Goal: Task Accomplishment & Management: Manage account settings

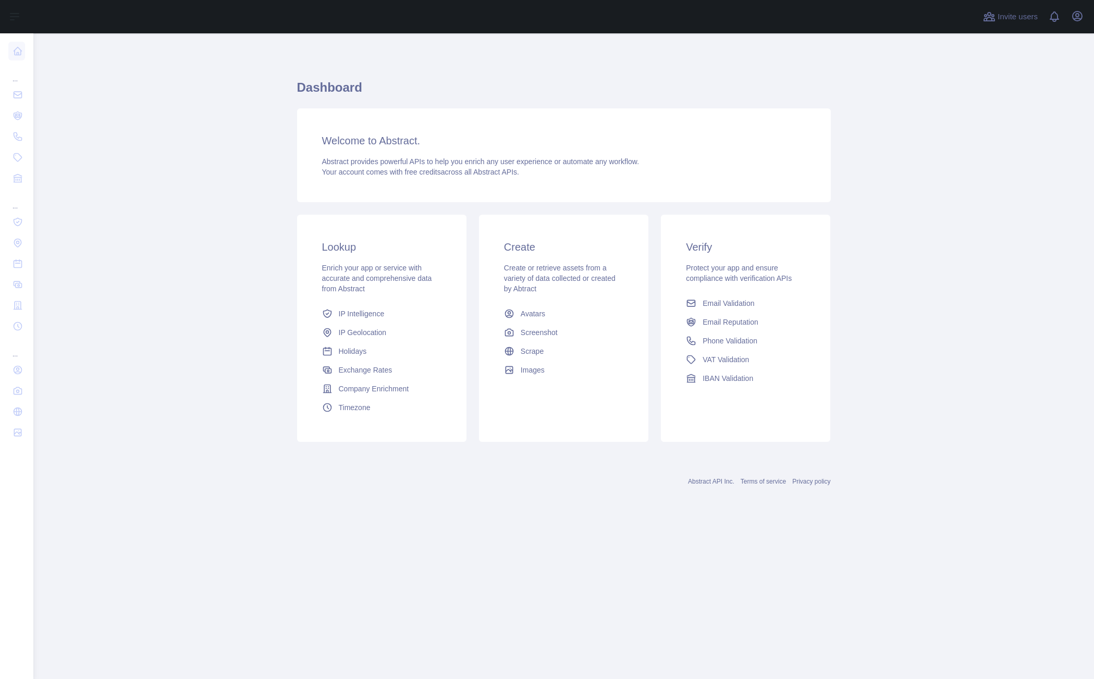
click at [254, 209] on main "Dashboard Welcome to Abstract. Abstract provides powerful APIs to help you enri…" at bounding box center [563, 356] width 1061 height 646
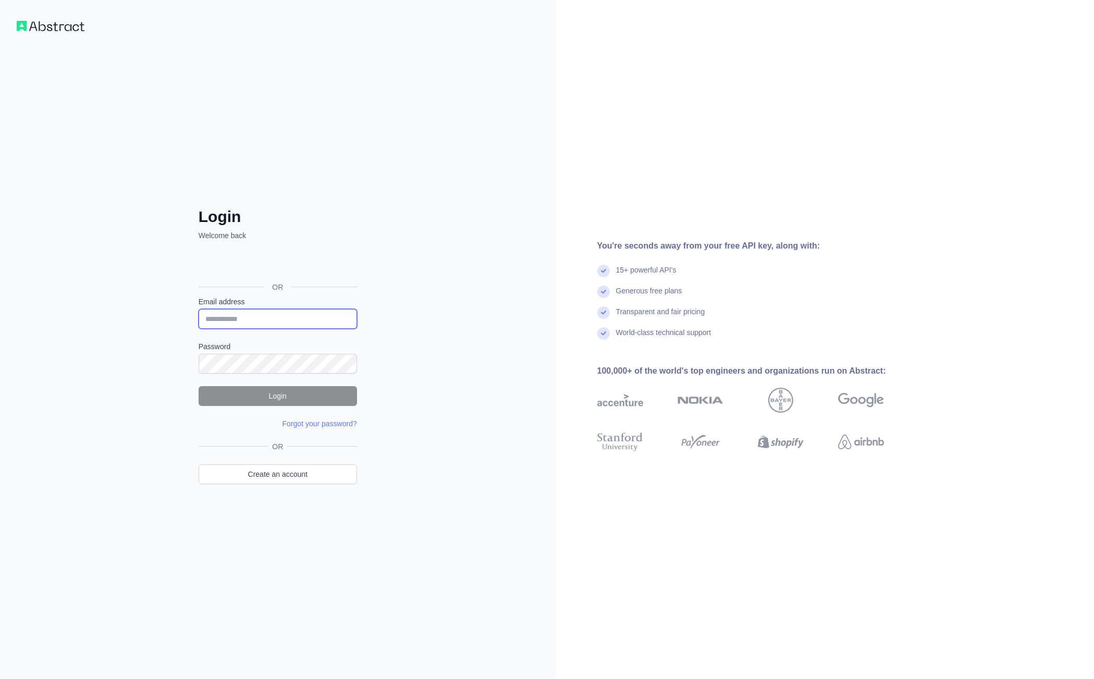
click at [286, 318] on input "Email address" at bounding box center [278, 319] width 158 height 20
type input "**********"
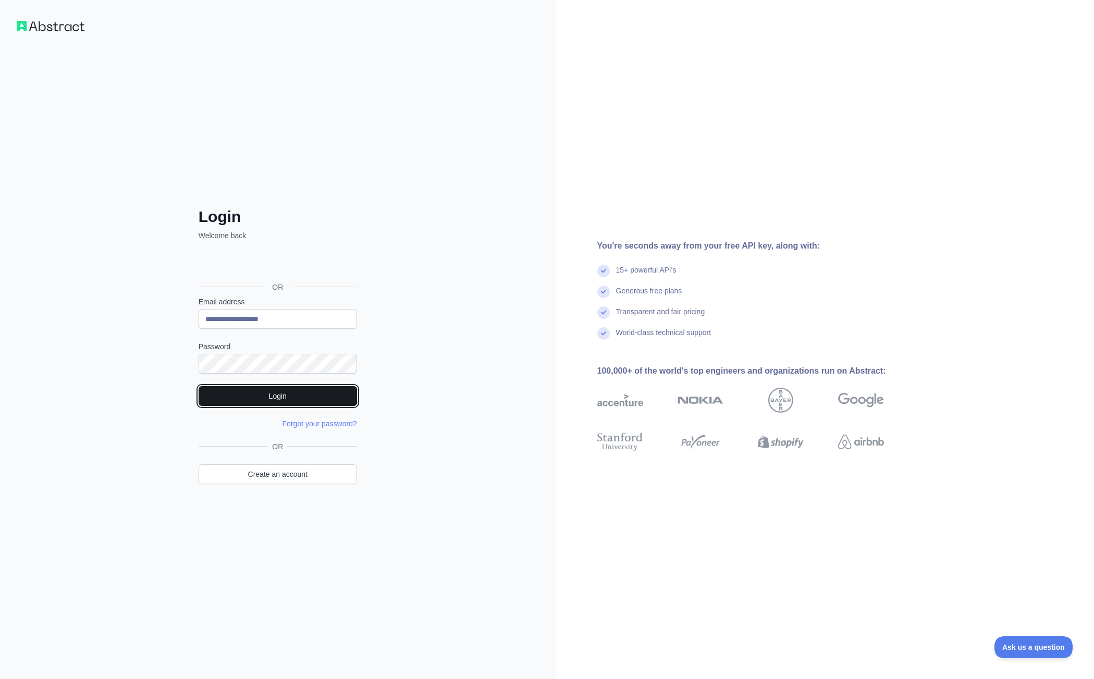
click at [302, 400] on button "Login" at bounding box center [278, 396] width 158 height 20
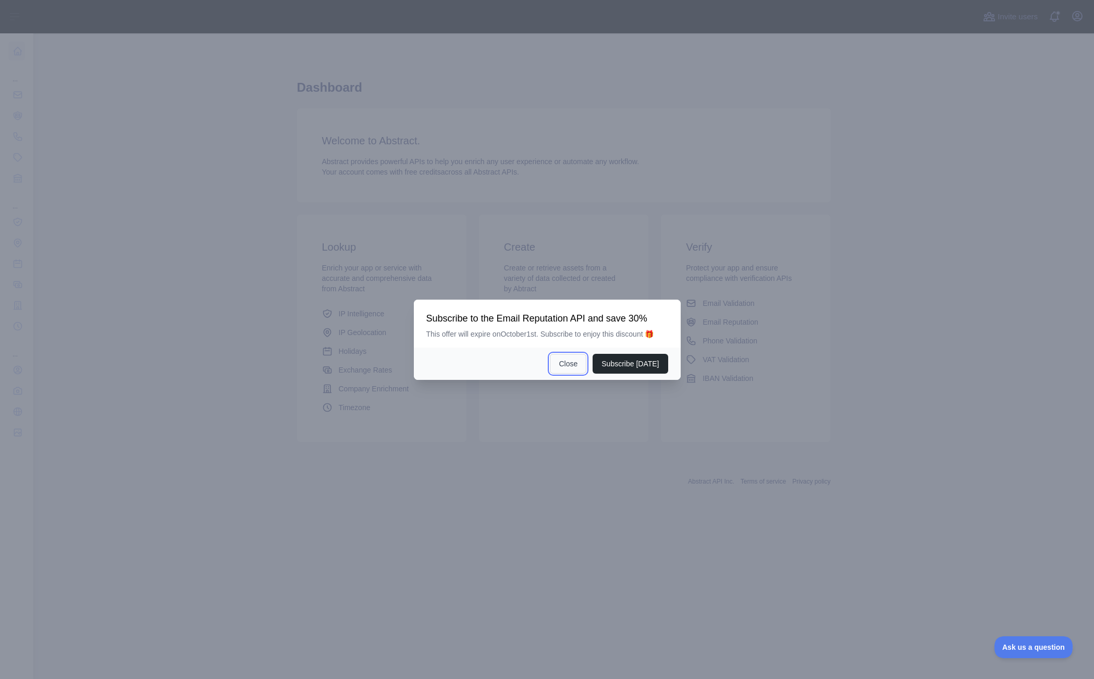
click at [572, 366] on button "Close" at bounding box center [568, 364] width 36 height 20
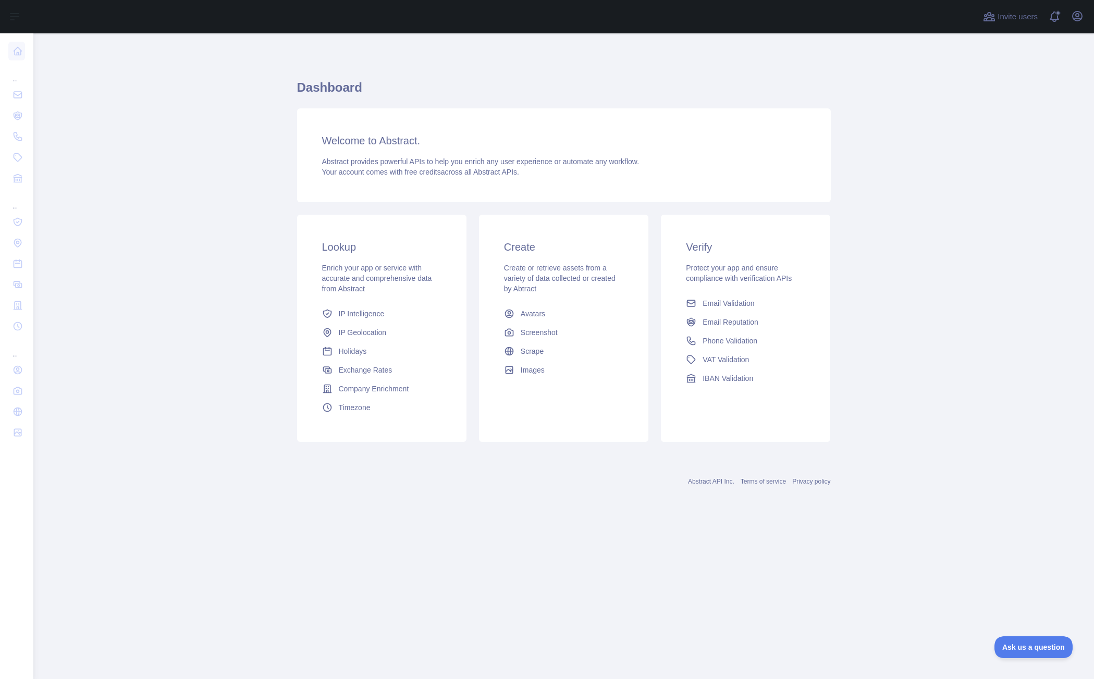
click at [240, 172] on main "Dashboard Welcome to Abstract. Abstract provides powerful APIs to help you enri…" at bounding box center [563, 356] width 1061 height 646
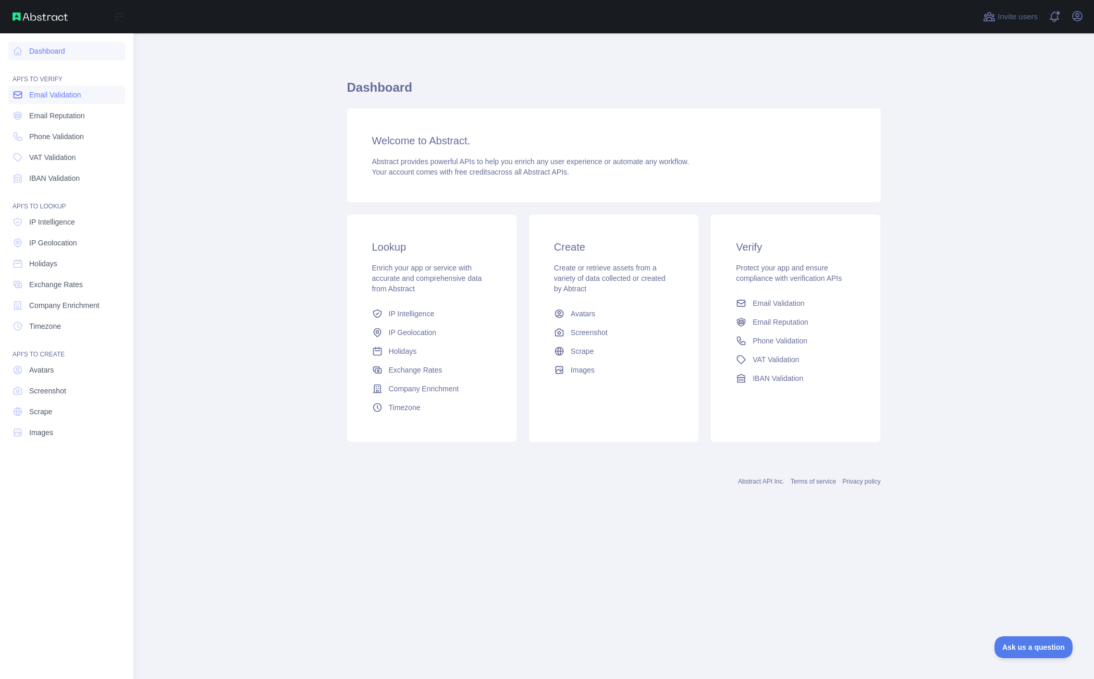
click at [48, 97] on span "Email Validation" at bounding box center [55, 95] width 52 height 10
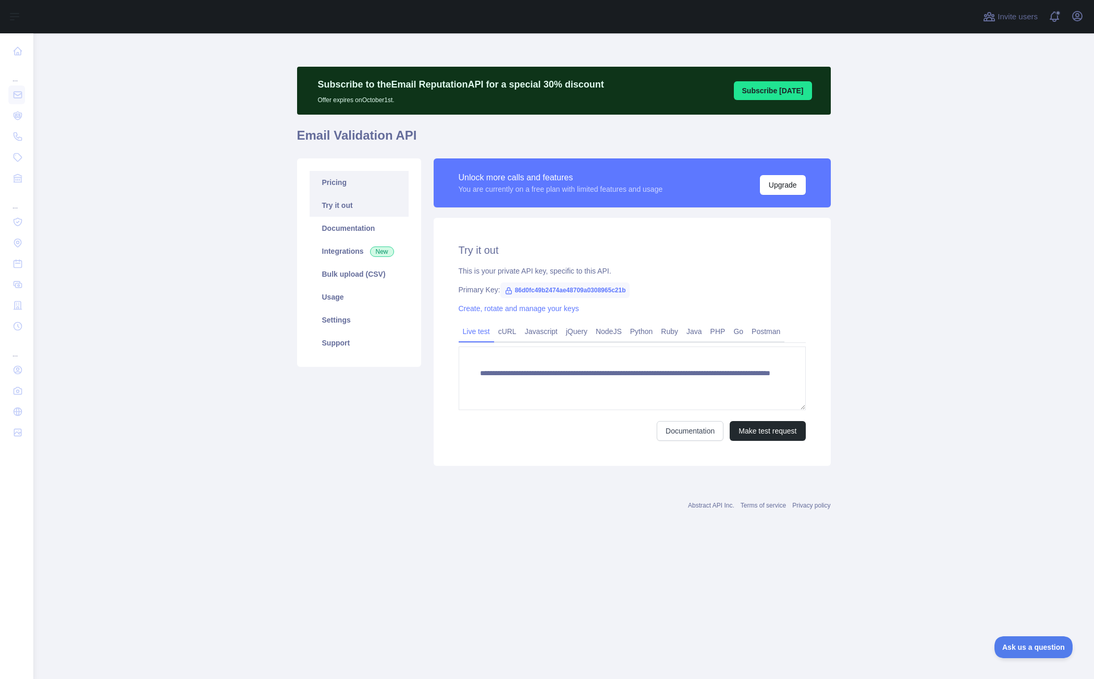
click at [350, 183] on link "Pricing" at bounding box center [359, 182] width 99 height 23
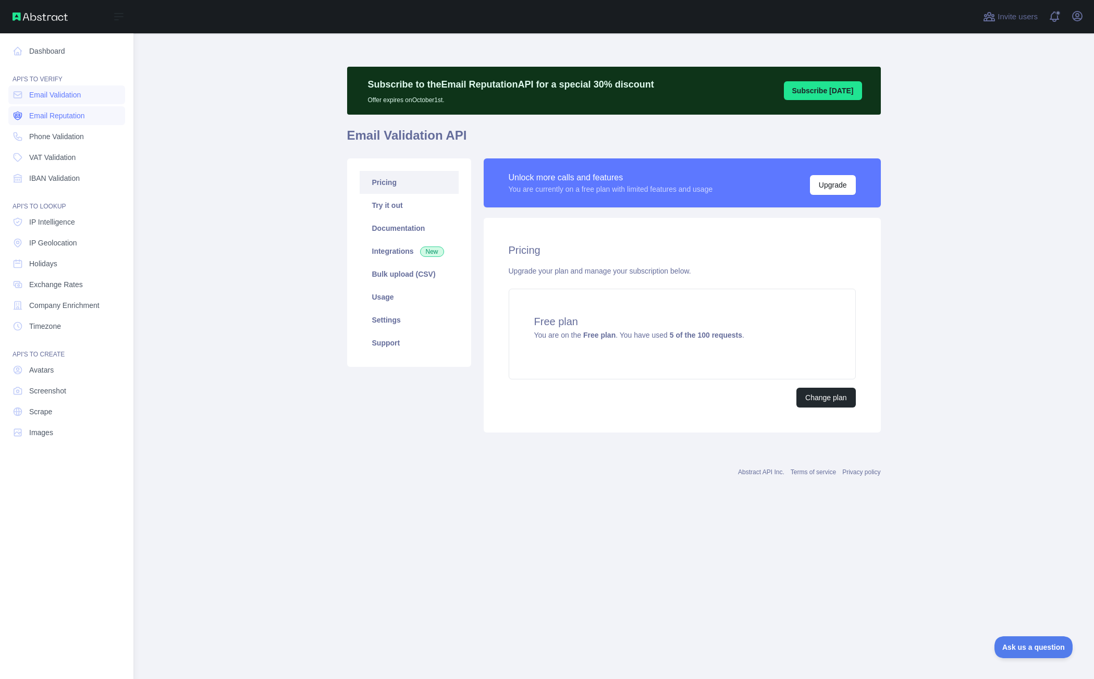
click at [63, 123] on link "Email Reputation" at bounding box center [66, 115] width 117 height 19
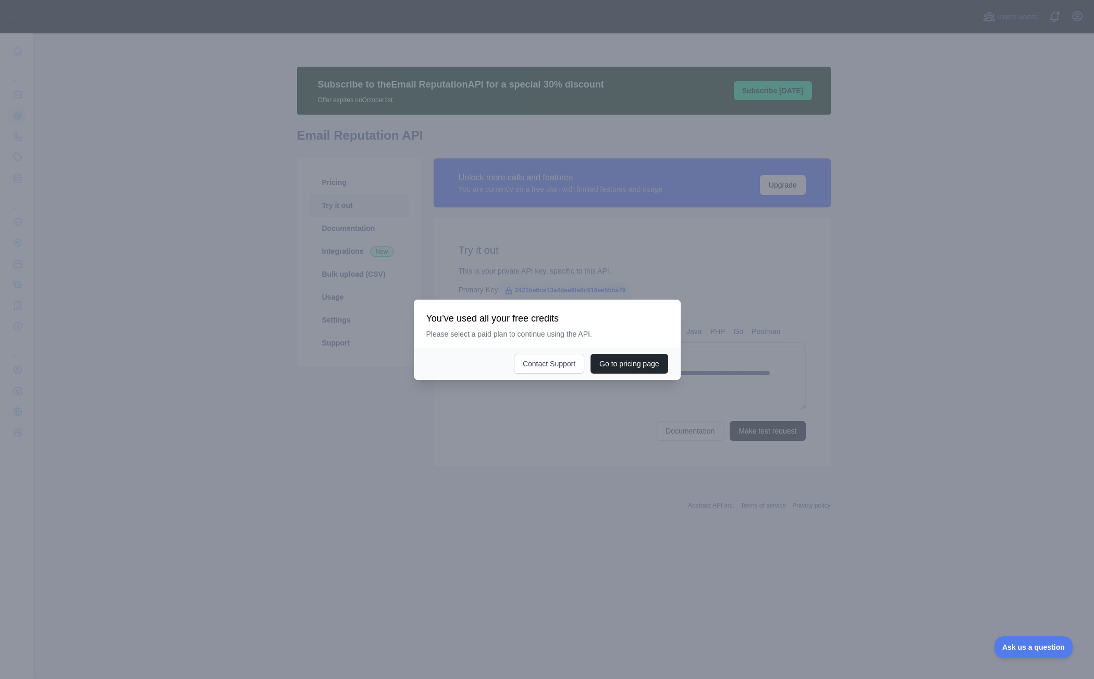
click at [575, 324] on h3 "You’ve used all your free credits" at bounding box center [547, 318] width 242 height 13
click at [560, 315] on h3 "You’ve used all your free credits" at bounding box center [547, 318] width 242 height 13
click at [560, 364] on button "Contact Support" at bounding box center [549, 364] width 70 height 20
drag, startPoint x: 316, startPoint y: 277, endPoint x: 373, endPoint y: 281, distance: 57.0
click at [316, 276] on div at bounding box center [547, 339] width 1094 height 679
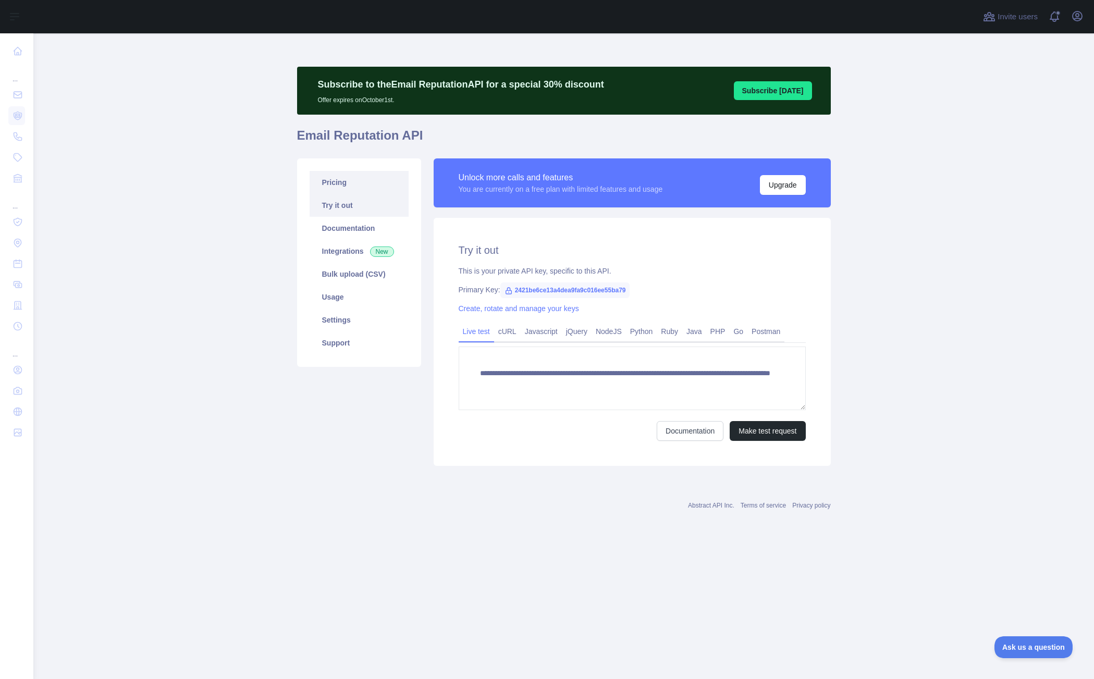
click at [340, 180] on link "Pricing" at bounding box center [359, 182] width 99 height 23
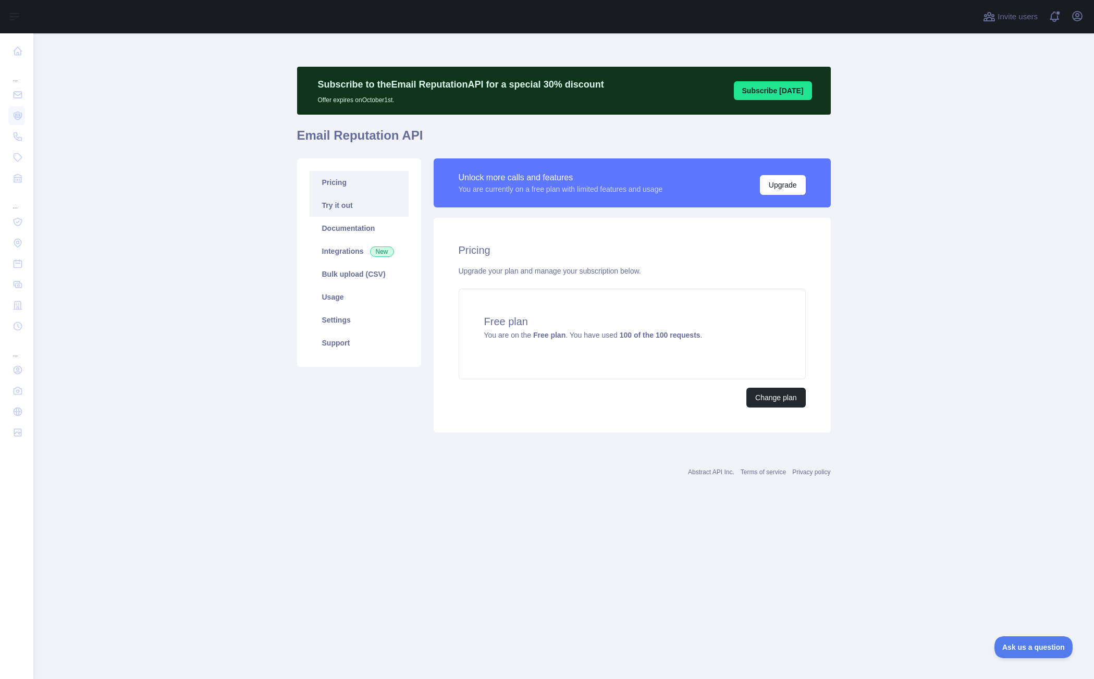
click at [344, 200] on link "Try it out" at bounding box center [359, 205] width 99 height 23
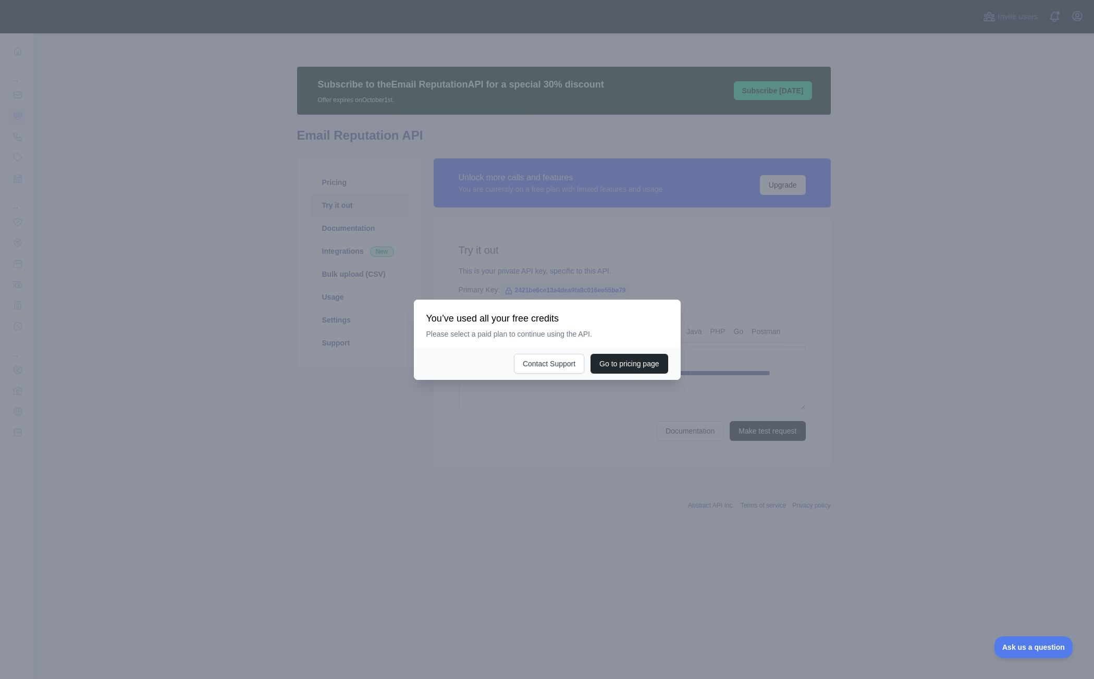
click at [550, 289] on div at bounding box center [547, 339] width 1094 height 679
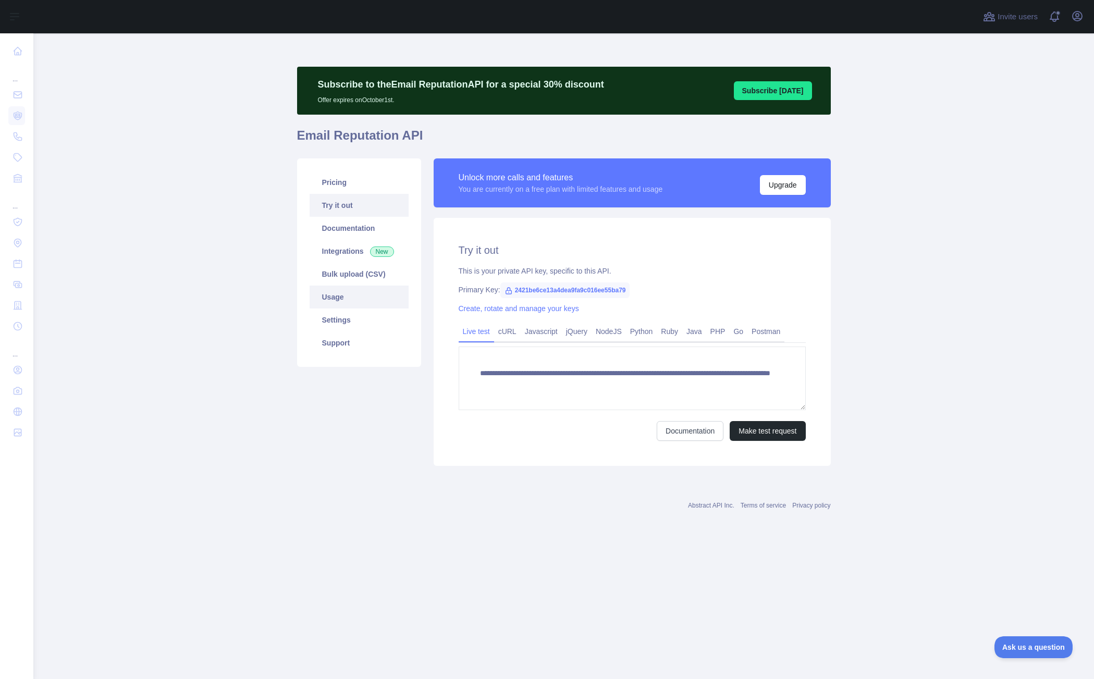
click at [353, 304] on link "Usage" at bounding box center [359, 297] width 99 height 23
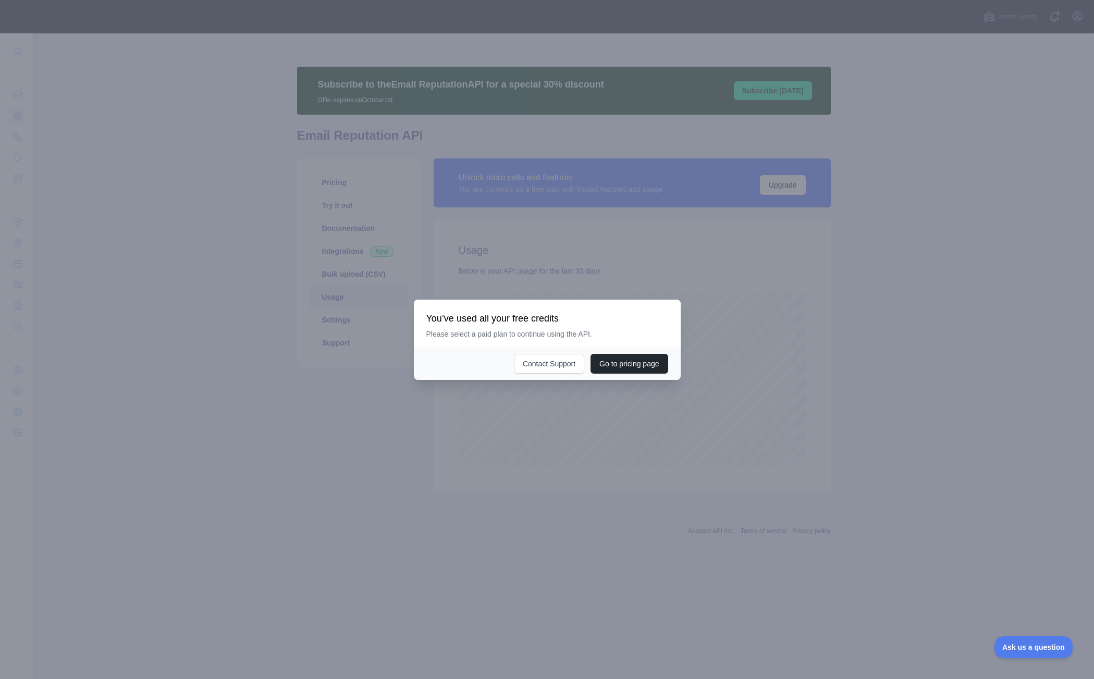
scroll to position [646, 1061]
click at [560, 271] on div at bounding box center [547, 339] width 1094 height 679
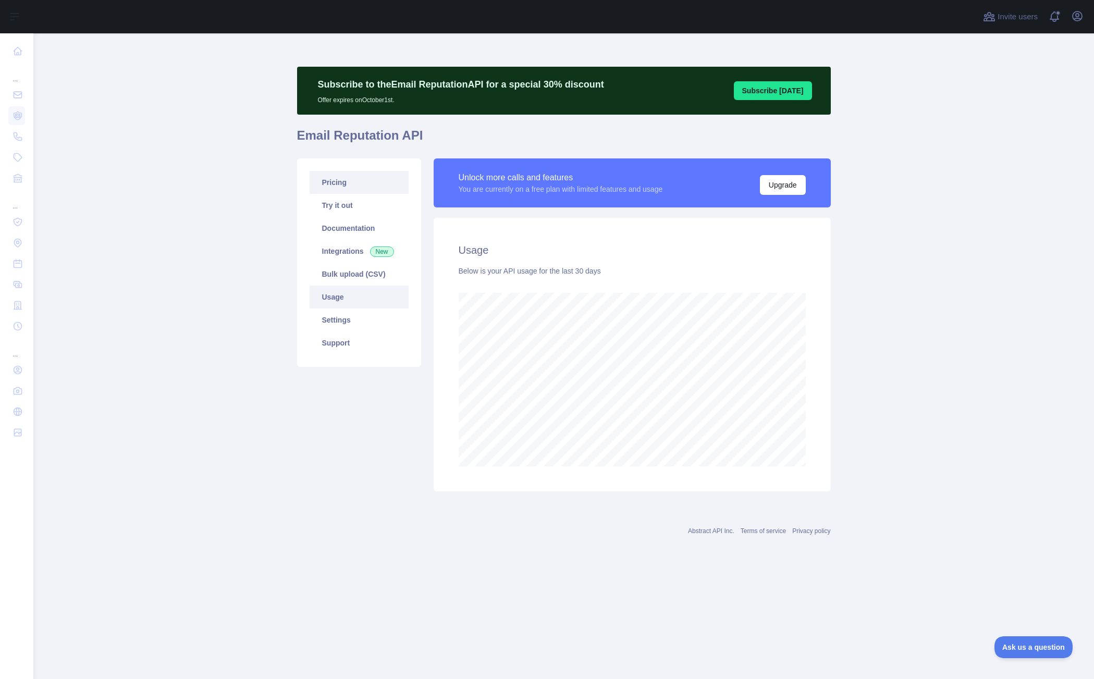
click at [341, 177] on link "Pricing" at bounding box center [359, 182] width 99 height 23
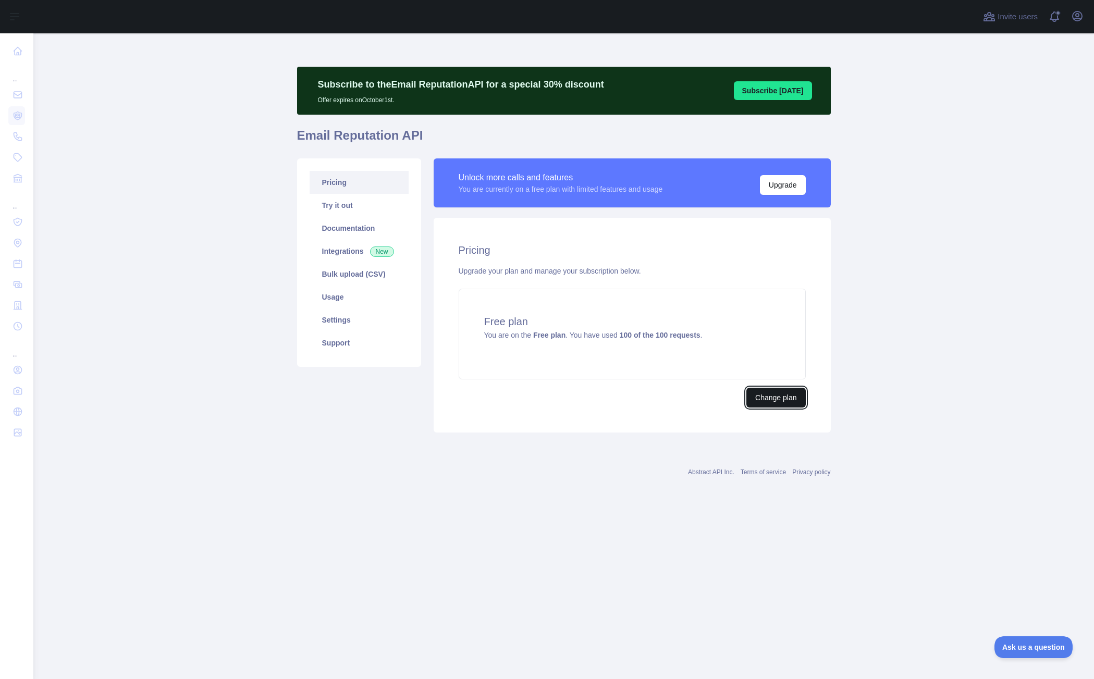
click at [781, 393] on button "Change plan" at bounding box center [775, 398] width 59 height 20
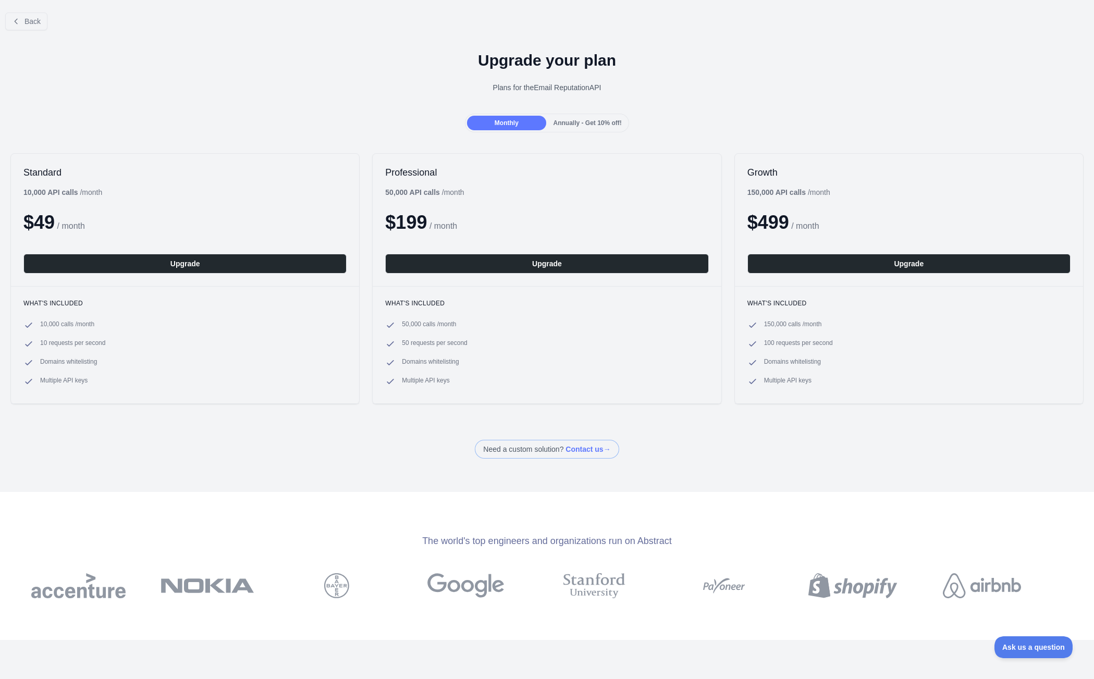
click at [127, 54] on h1 "Upgrade your plan" at bounding box center [546, 60] width 1077 height 19
click at [31, 17] on span "Back" at bounding box center [32, 21] width 16 height 8
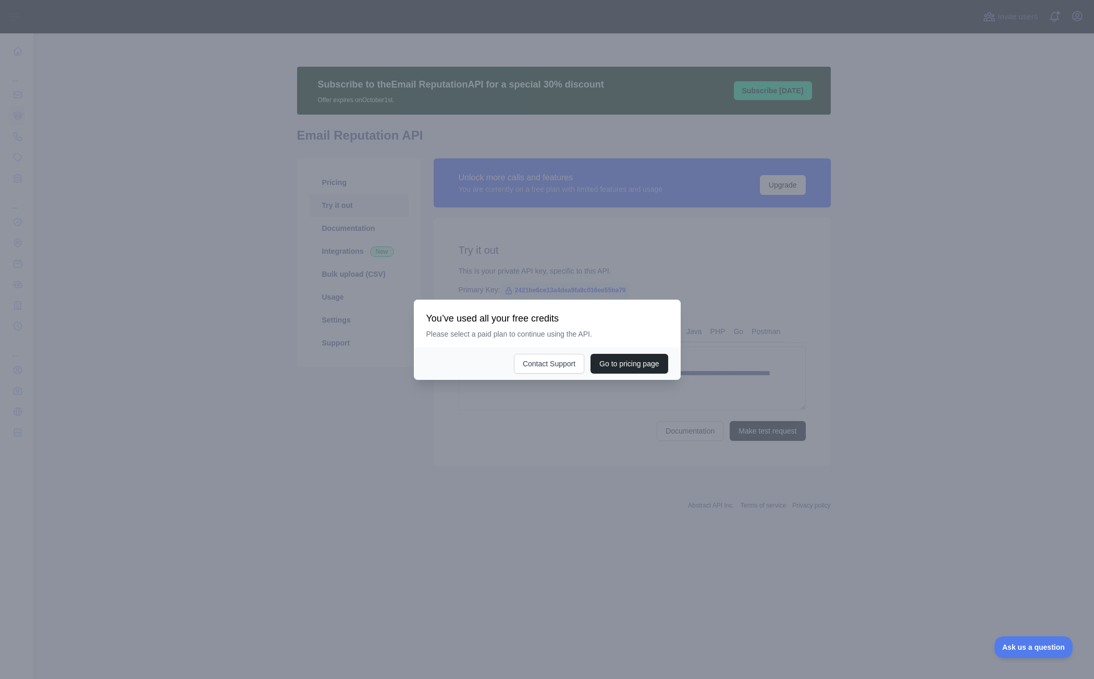
click at [510, 440] on div at bounding box center [547, 339] width 1094 height 679
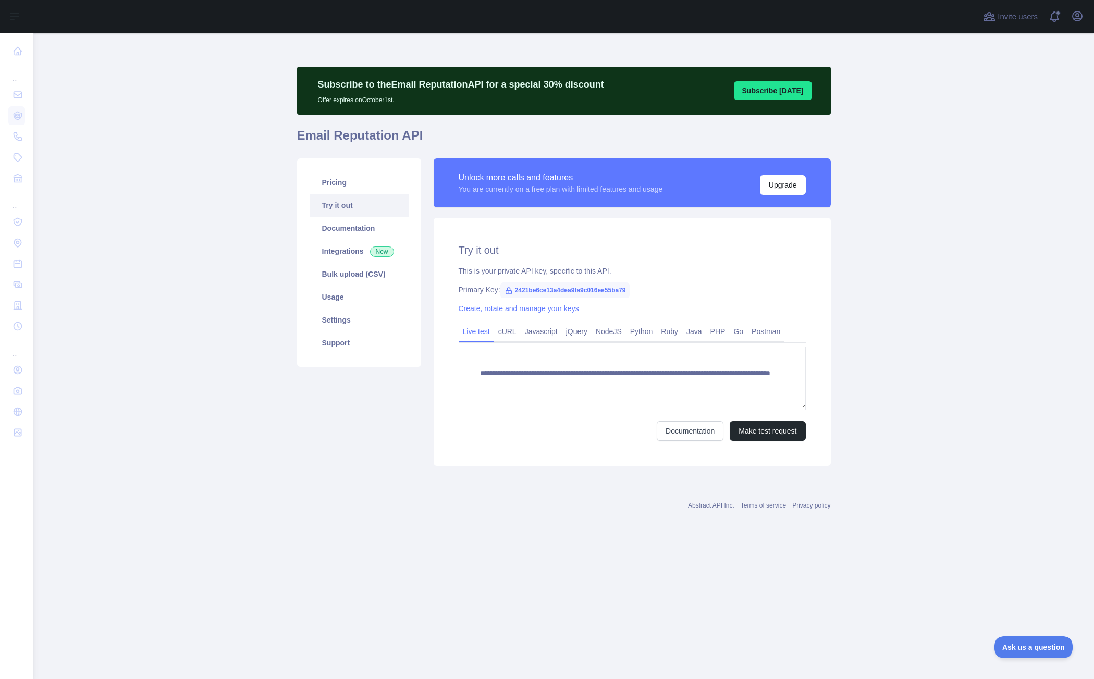
click at [195, 385] on main "**********" at bounding box center [563, 356] width 1061 height 646
click at [1012, 21] on span "Invite users" at bounding box center [1018, 17] width 40 height 12
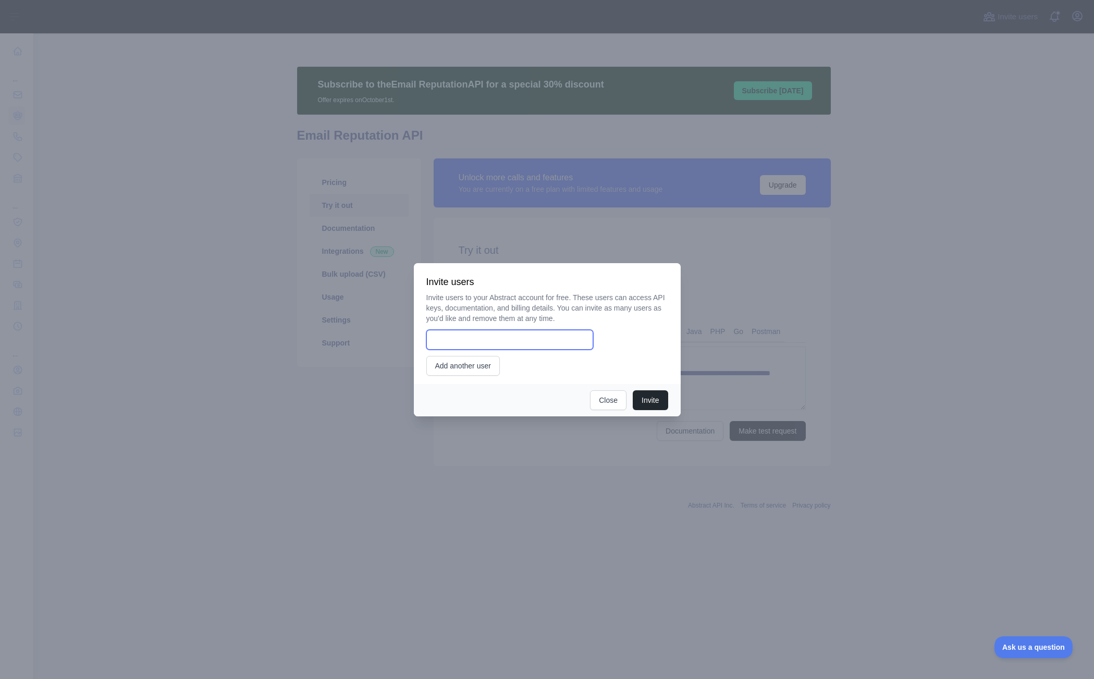
click at [508, 338] on input "email" at bounding box center [509, 340] width 167 height 20
type input "**********"
click at [657, 402] on button "Invite" at bounding box center [650, 400] width 35 height 20
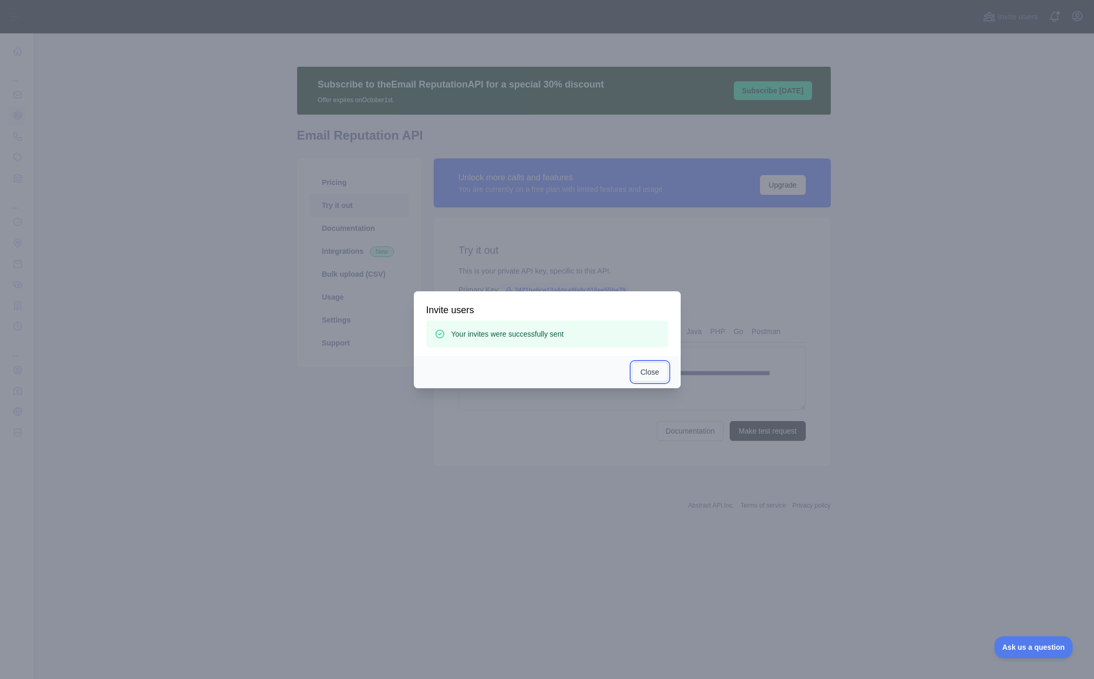
click at [636, 369] on button "Close" at bounding box center [650, 372] width 36 height 20
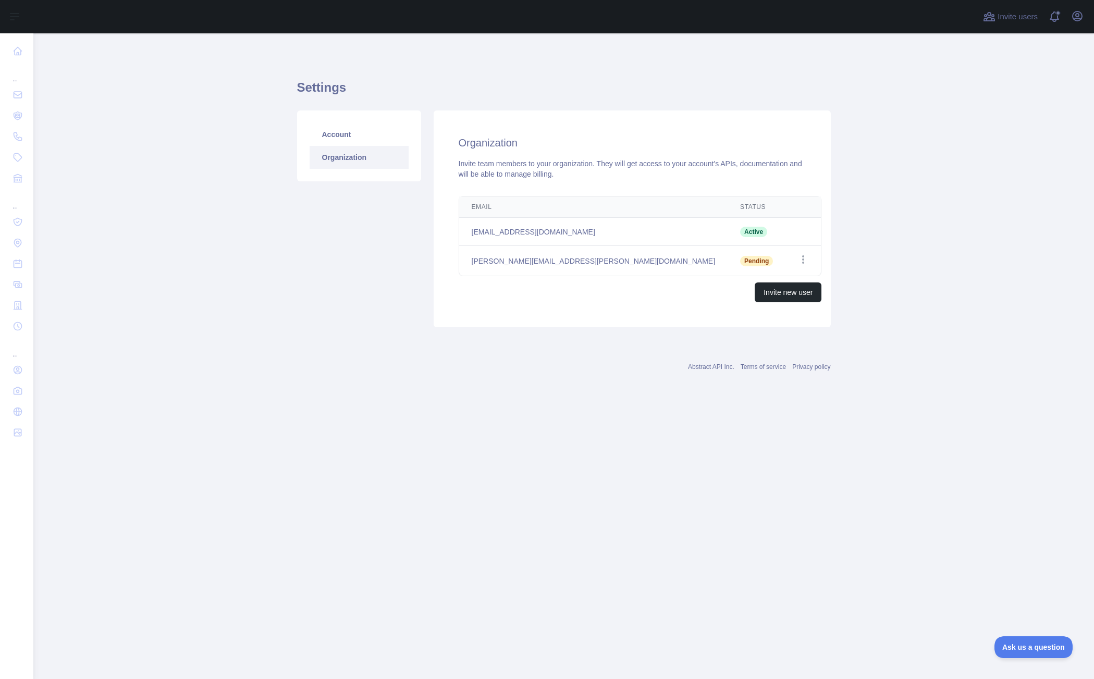
drag, startPoint x: 164, startPoint y: 124, endPoint x: 38, endPoint y: 87, distance: 132.0
click at [164, 124] on main "Settings Account Organization Organization Invite team members to your organiza…" at bounding box center [563, 356] width 1061 height 646
click at [360, 139] on link "Account" at bounding box center [359, 134] width 99 height 23
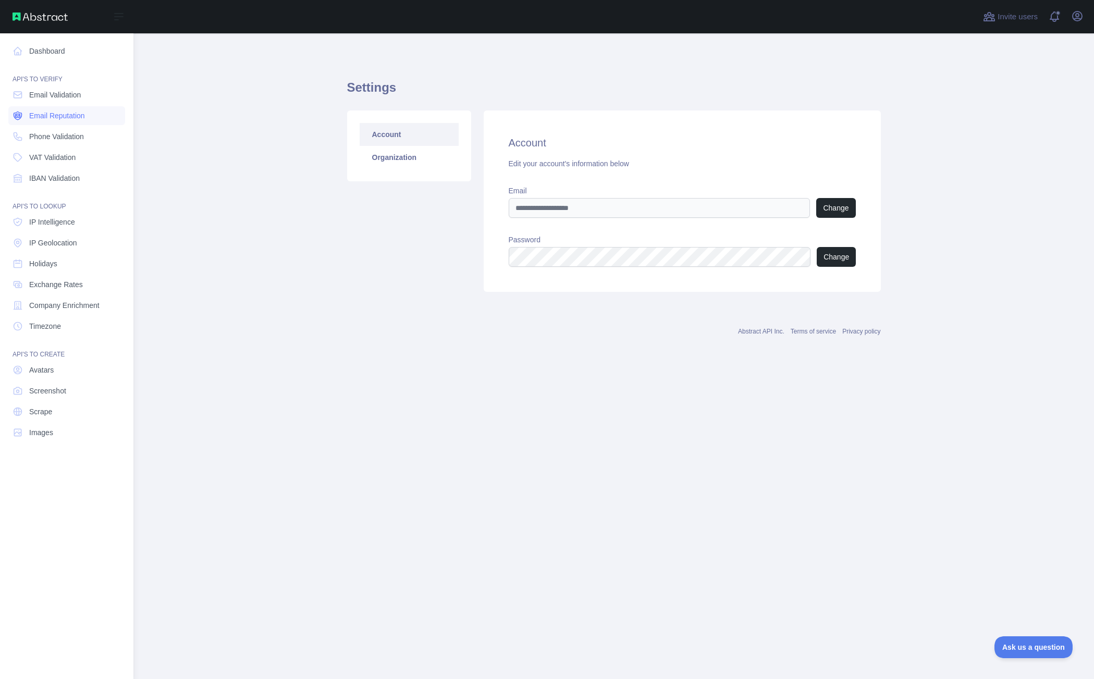
click at [38, 117] on span "Email Reputation" at bounding box center [57, 116] width 56 height 10
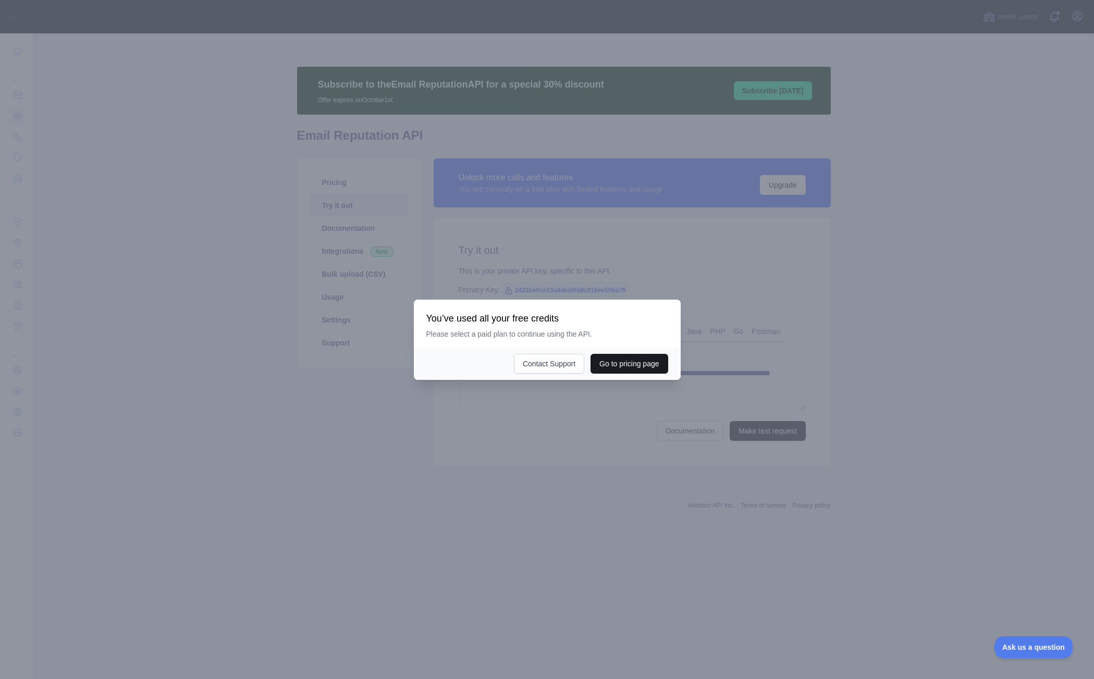
click at [614, 370] on button "Go to pricing page" at bounding box center [629, 364] width 77 height 20
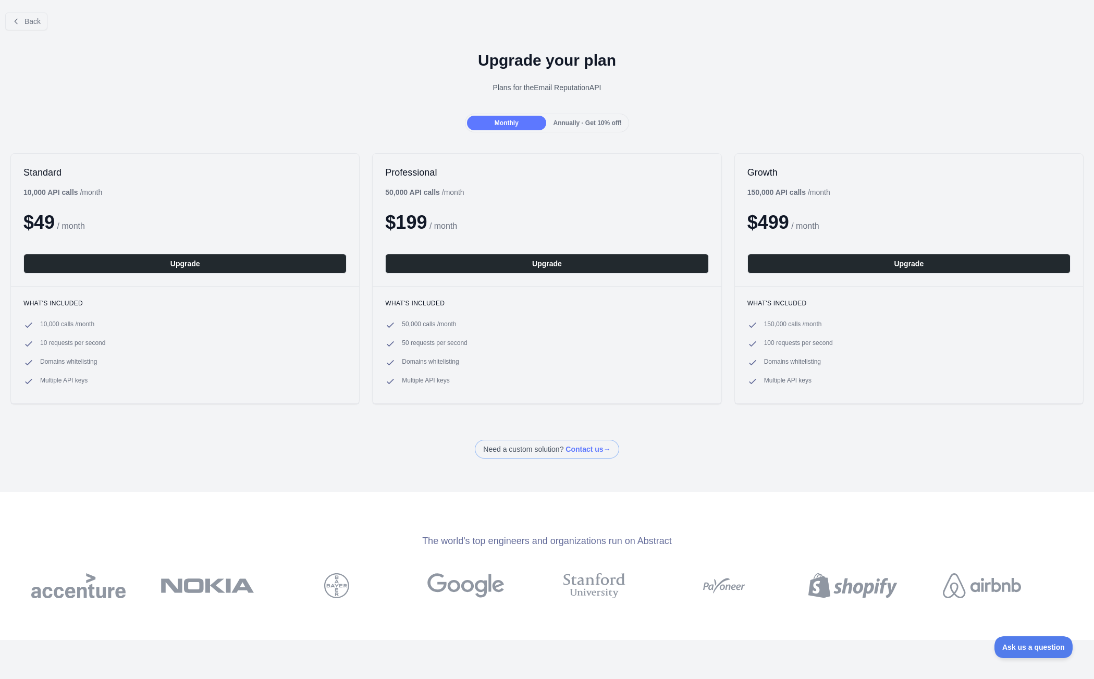
click at [561, 124] on span "Annually - Get 10% off!" at bounding box center [588, 122] width 68 height 7
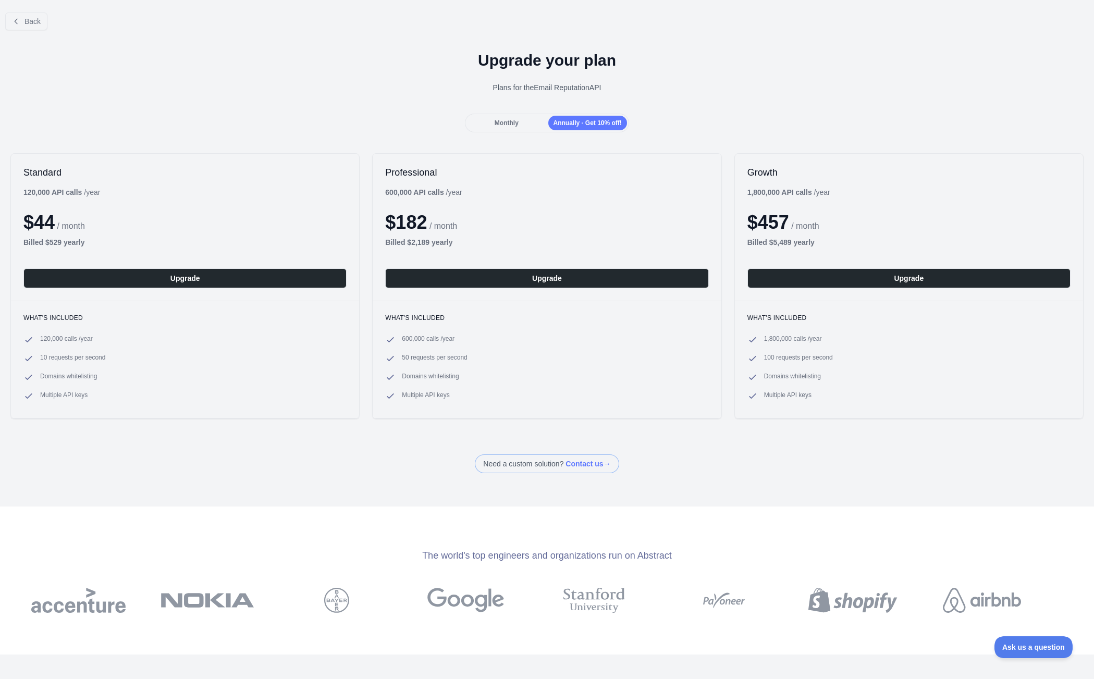
click at [502, 121] on span "Monthly" at bounding box center [507, 122] width 24 height 7
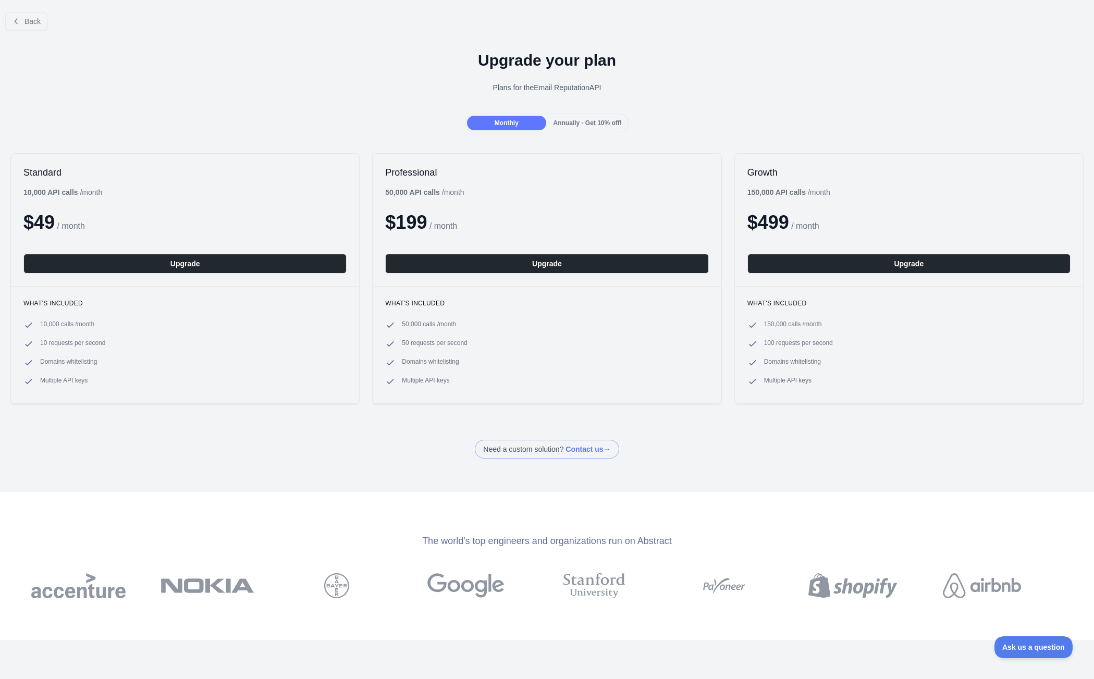
click at [352, 122] on div "Monthly Annually - Get 10% off!" at bounding box center [547, 123] width 1094 height 19
click at [561, 121] on span "Annually - Get 10% off!" at bounding box center [588, 122] width 68 height 7
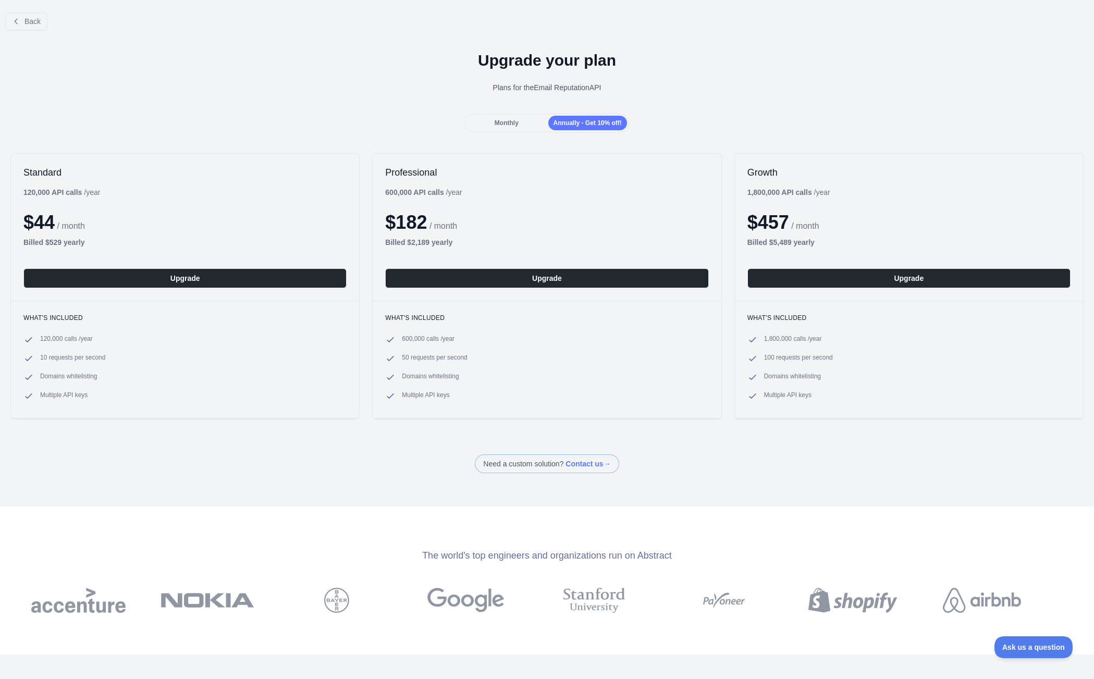
click at [505, 122] on span "Monthly" at bounding box center [507, 122] width 24 height 7
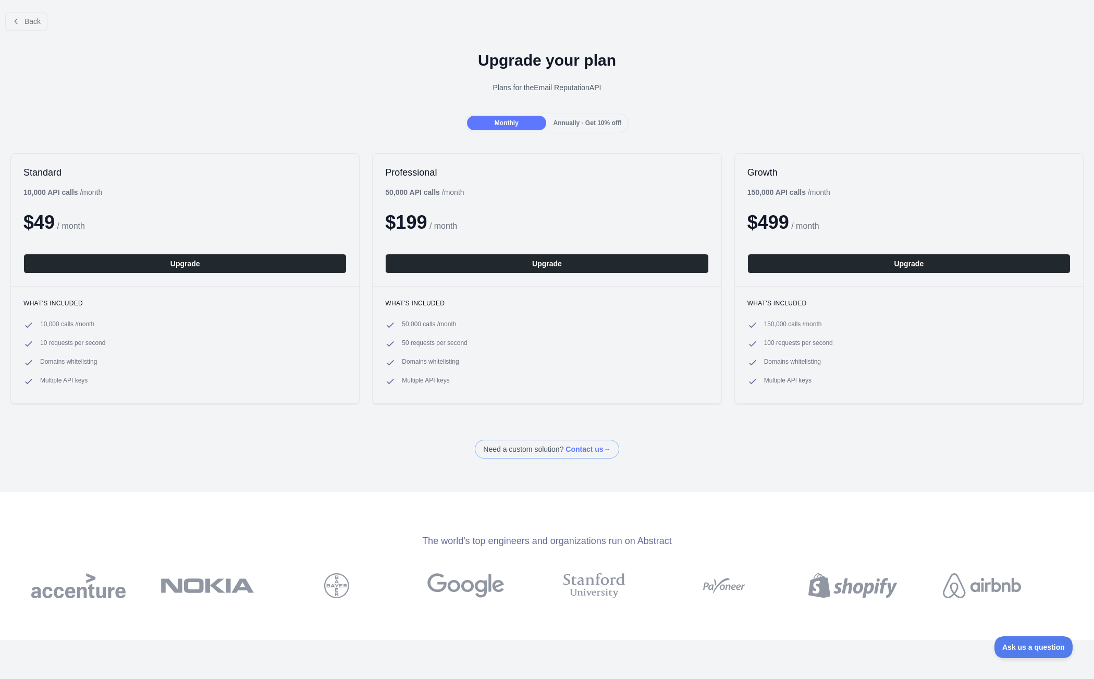
click at [353, 124] on div "Monthly Annually - Get 10% off!" at bounding box center [547, 123] width 1094 height 19
click at [26, 20] on span "Back" at bounding box center [32, 21] width 16 height 8
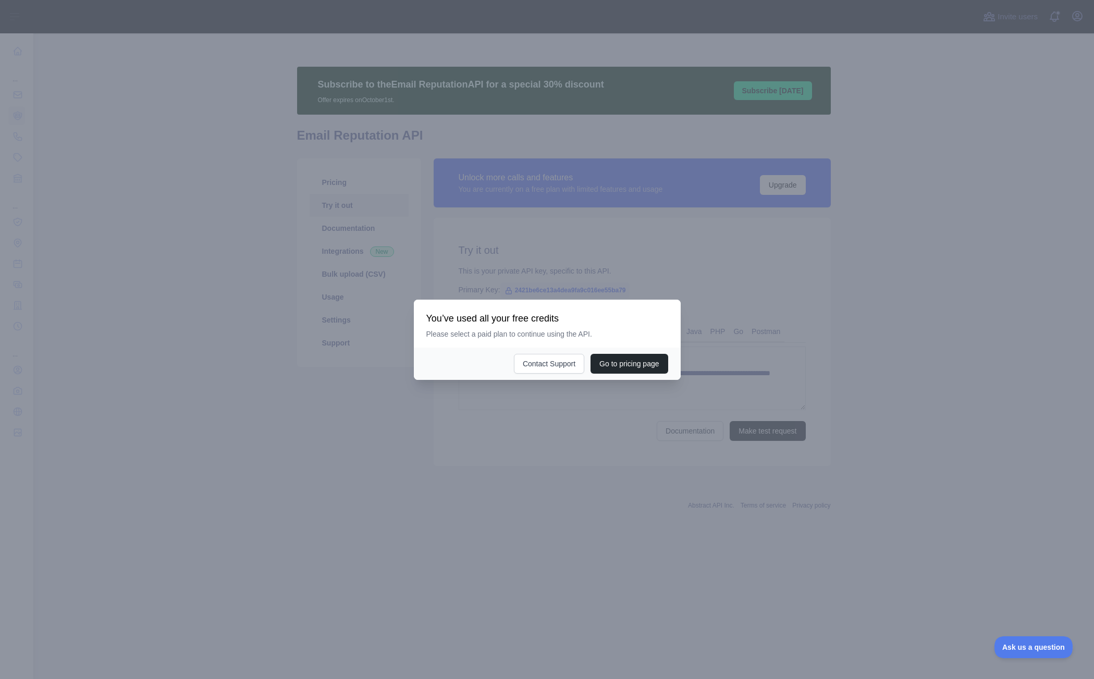
click at [283, 387] on div at bounding box center [547, 339] width 1094 height 679
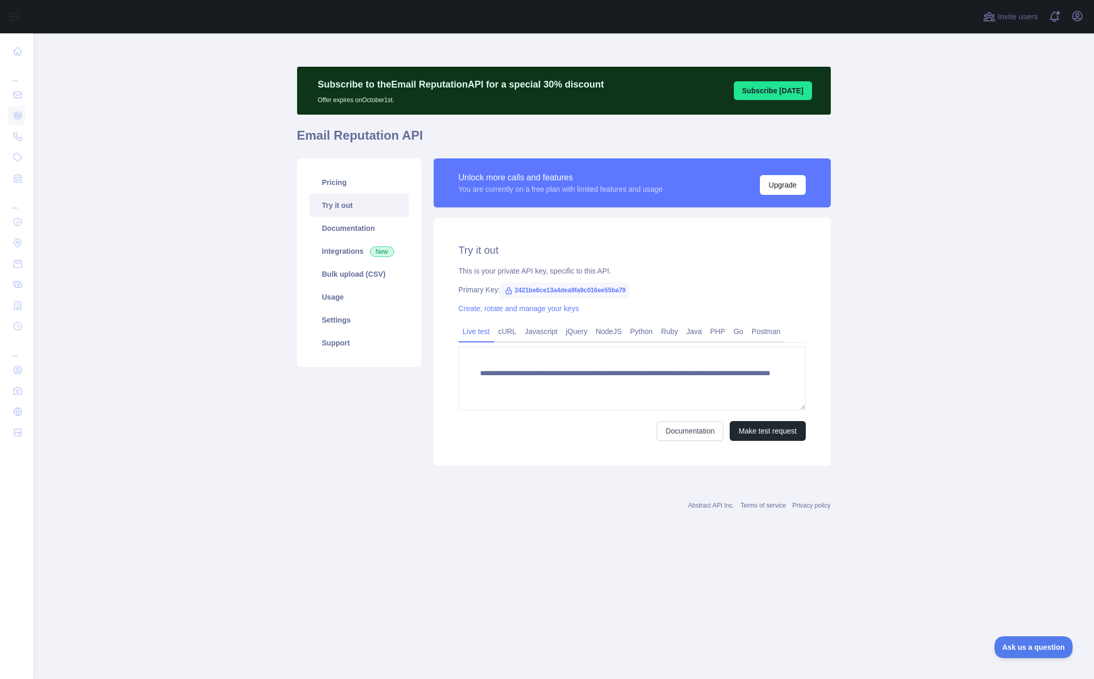
drag, startPoint x: 200, startPoint y: 310, endPoint x: 227, endPoint y: 294, distance: 31.1
click at [201, 310] on main "**********" at bounding box center [563, 356] width 1061 height 646
click at [333, 188] on link "Pricing" at bounding box center [359, 182] width 99 height 23
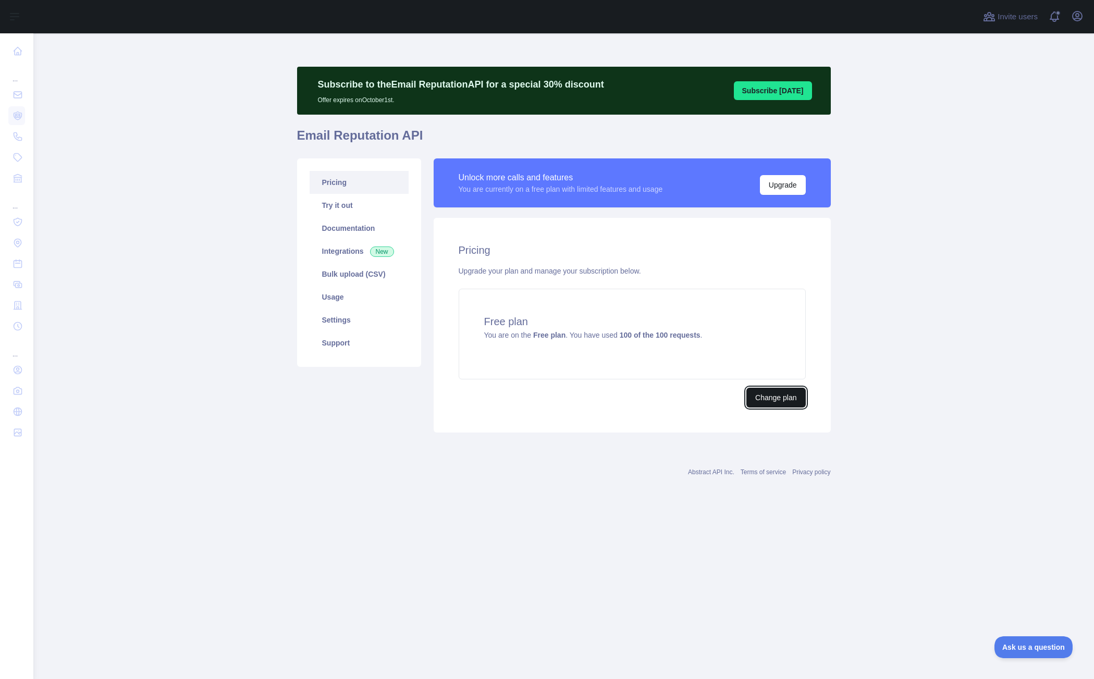
click at [768, 406] on button "Change plan" at bounding box center [775, 398] width 59 height 20
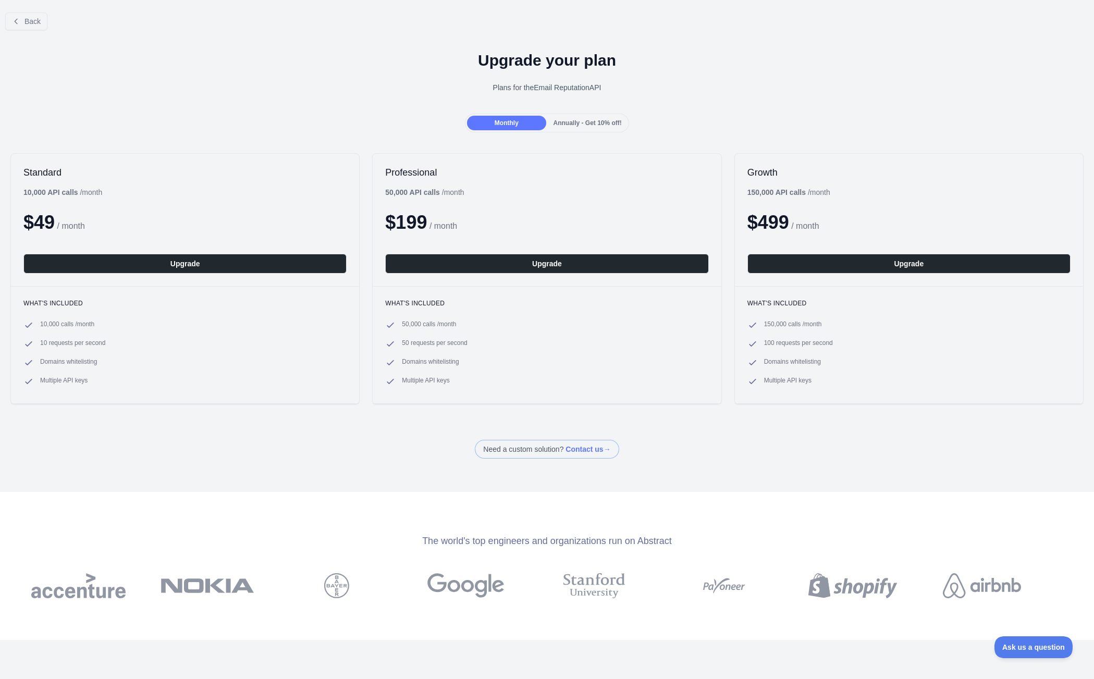
drag, startPoint x: 178, startPoint y: 36, endPoint x: 255, endPoint y: 59, distance: 80.5
click at [178, 36] on div "Back" at bounding box center [547, 21] width 1094 height 34
click at [32, 21] on span "Back" at bounding box center [32, 21] width 16 height 8
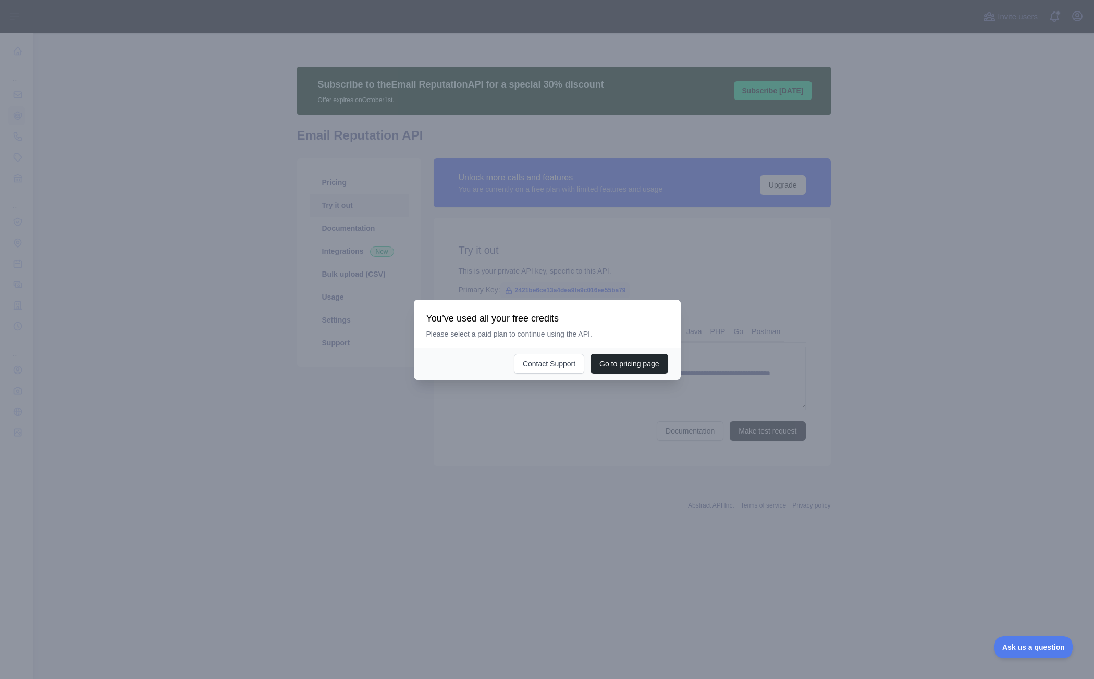
drag, startPoint x: 551, startPoint y: 229, endPoint x: 544, endPoint y: 229, distance: 7.8
click at [551, 228] on div at bounding box center [547, 339] width 1094 height 679
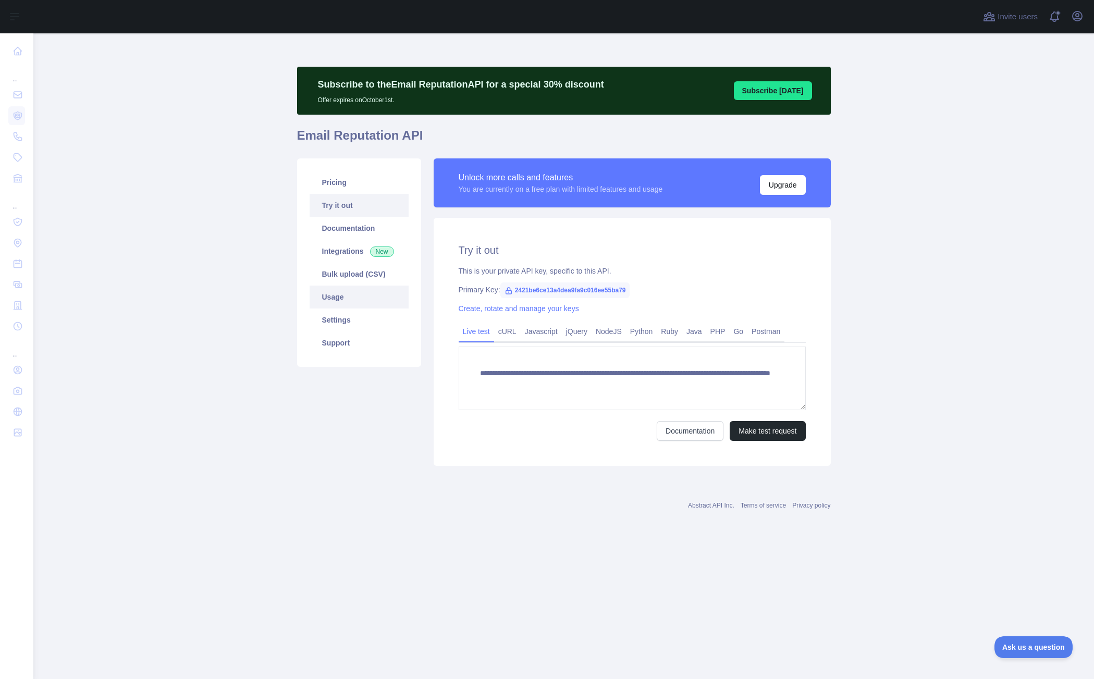
click at [320, 295] on link "Usage" at bounding box center [359, 297] width 99 height 23
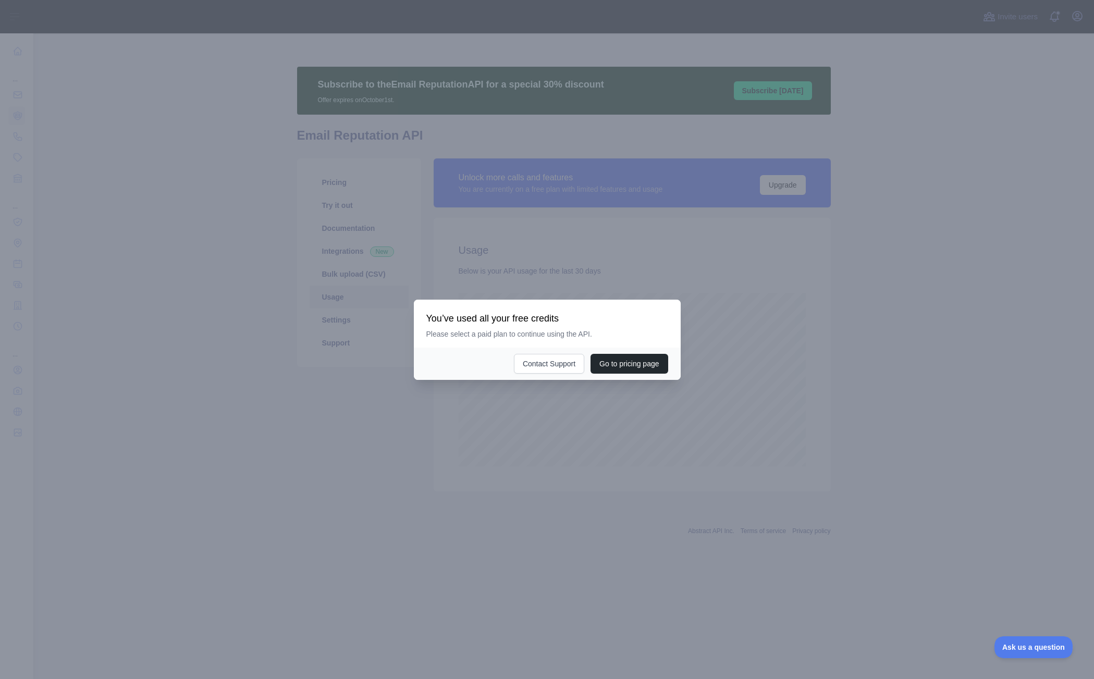
scroll to position [646, 1061]
click at [357, 318] on div at bounding box center [547, 339] width 1094 height 679
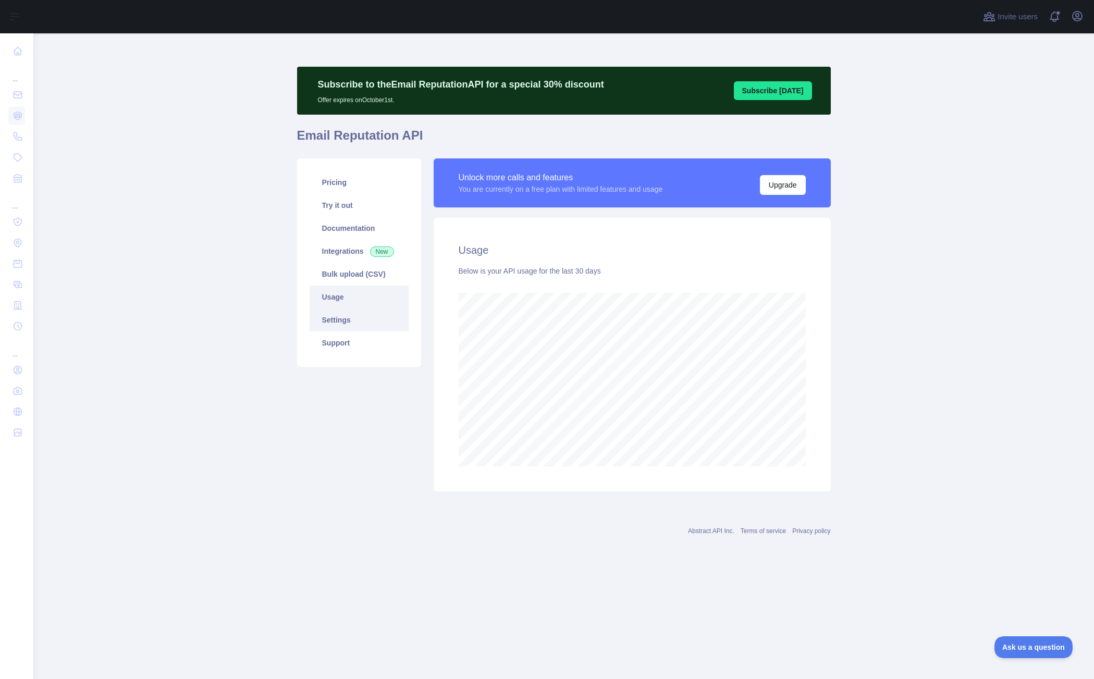
click at [376, 323] on link "Settings" at bounding box center [359, 320] width 99 height 23
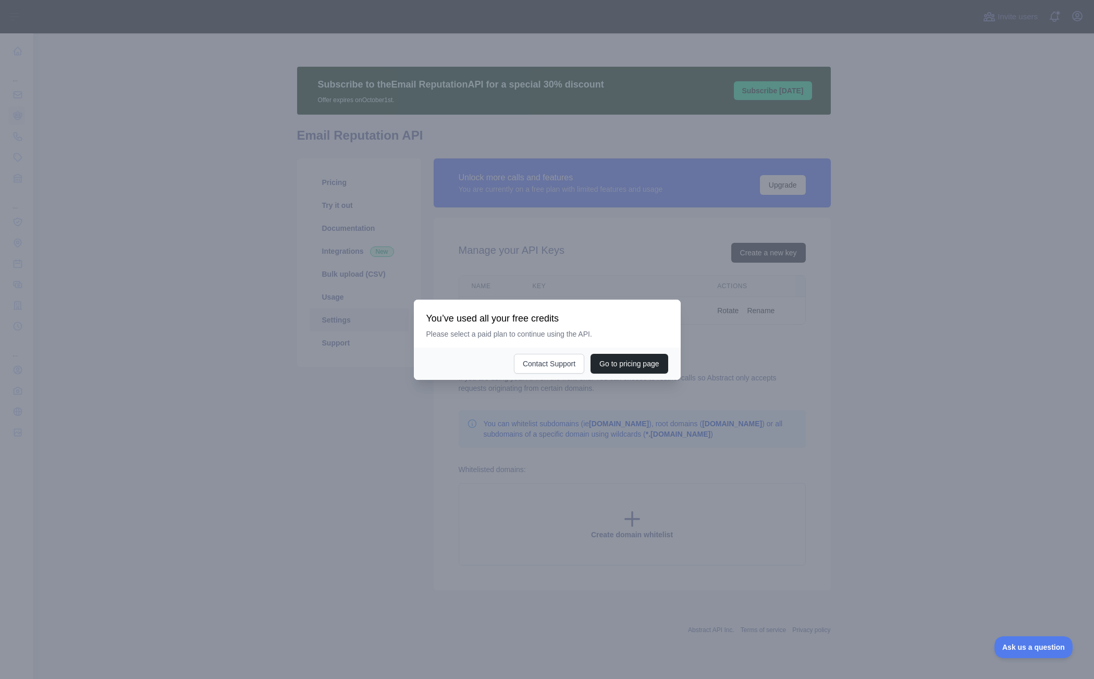
click at [529, 264] on div at bounding box center [547, 339] width 1094 height 679
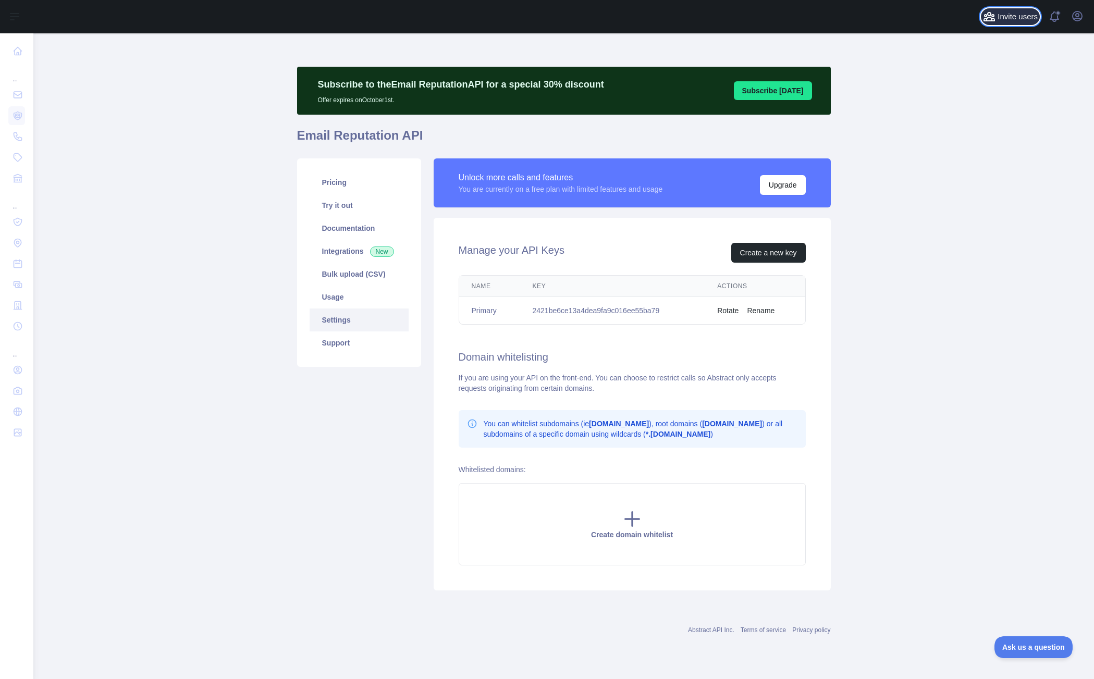
click at [1019, 11] on span "Invite users" at bounding box center [1018, 17] width 40 height 12
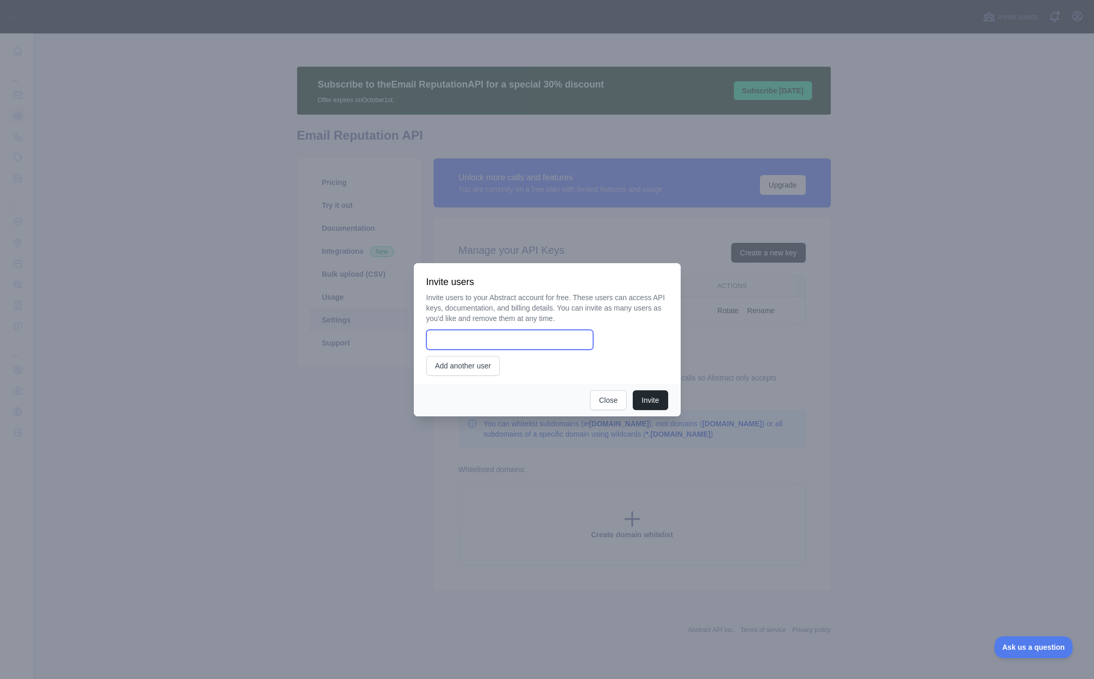
click at [484, 342] on input "email" at bounding box center [509, 340] width 167 height 20
click at [510, 338] on input "email" at bounding box center [509, 340] width 167 height 20
drag, startPoint x: 541, startPoint y: 300, endPoint x: 563, endPoint y: 323, distance: 31.7
click at [541, 300] on p "Invite users to your Abstract account for free. These users can access API keys…" at bounding box center [547, 307] width 242 height 31
click at [600, 396] on button "Close" at bounding box center [608, 400] width 36 height 20
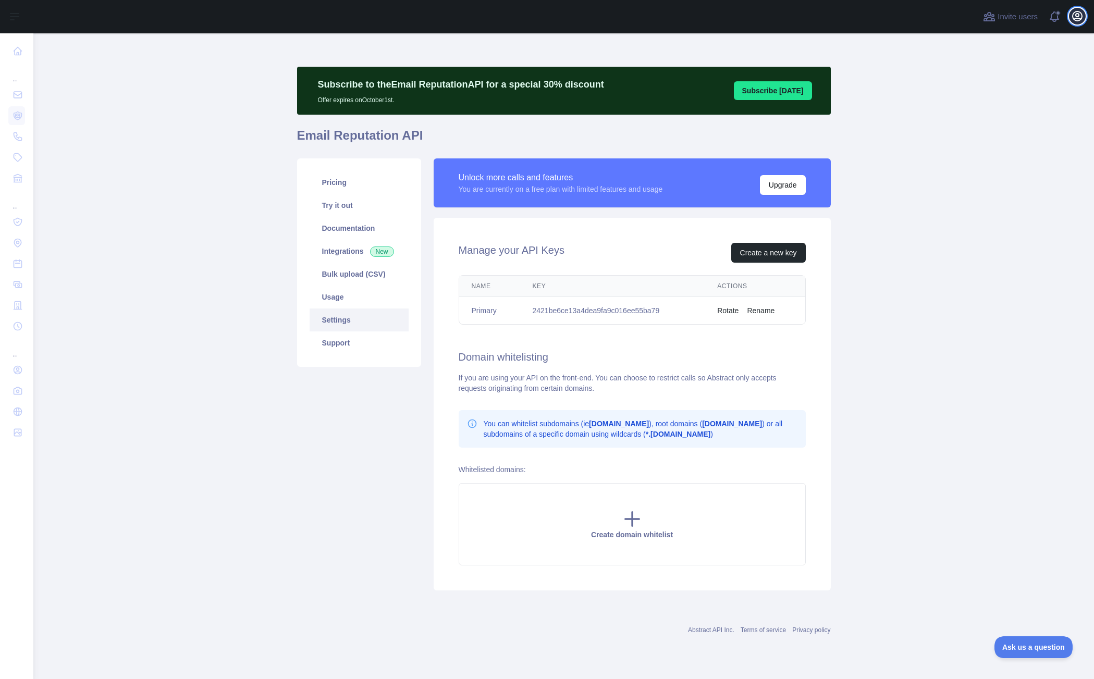
click at [1080, 19] on icon "button" at bounding box center [1077, 16] width 13 height 13
click at [1026, 72] on link "Account settings" at bounding box center [1027, 75] width 117 height 19
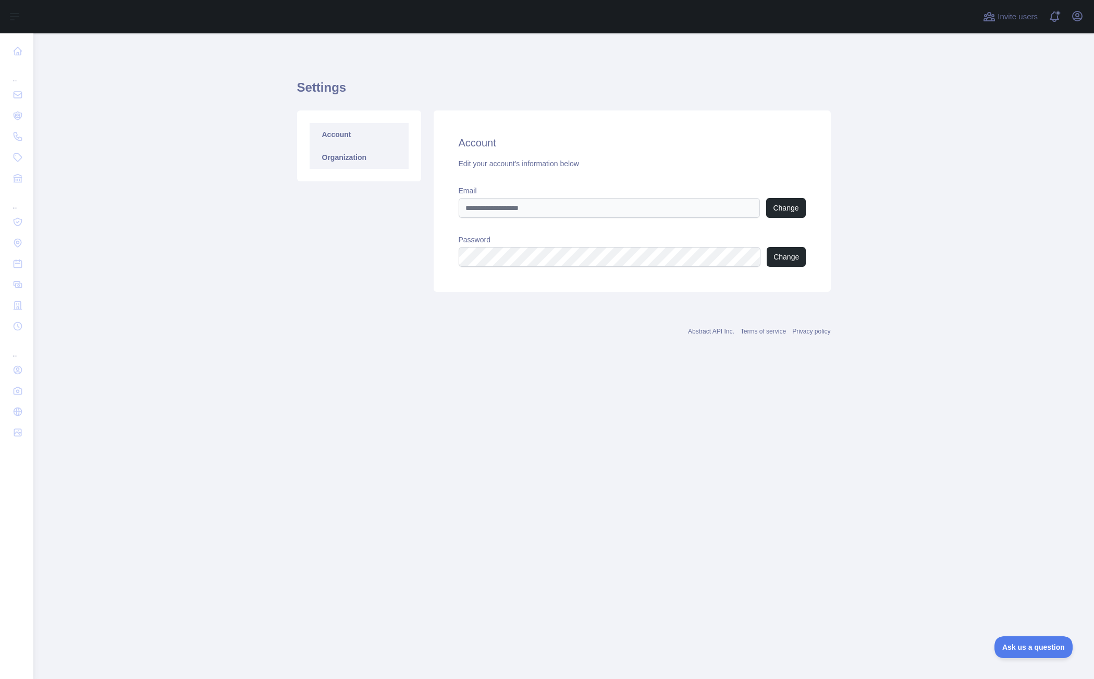
click at [368, 154] on link "Organization" at bounding box center [359, 157] width 99 height 23
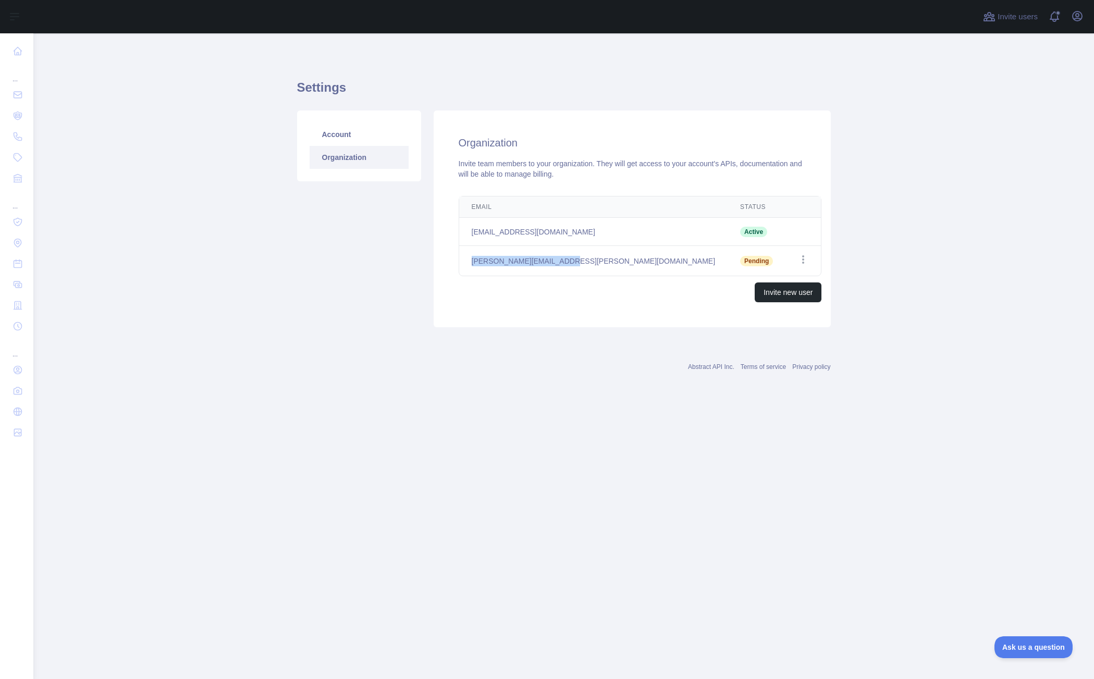
drag, startPoint x: 568, startPoint y: 263, endPoint x: 470, endPoint y: 263, distance: 98.0
click at [470, 263] on td "tim.randall@zigaflow.com" at bounding box center [593, 261] width 269 height 30
click at [228, 404] on main "Settings Account Organization Organization Invite team members to your organiza…" at bounding box center [563, 356] width 1061 height 646
click at [583, 285] on div "Invite new user" at bounding box center [640, 293] width 363 height 20
click at [798, 259] on icon "button" at bounding box center [803, 259] width 10 height 10
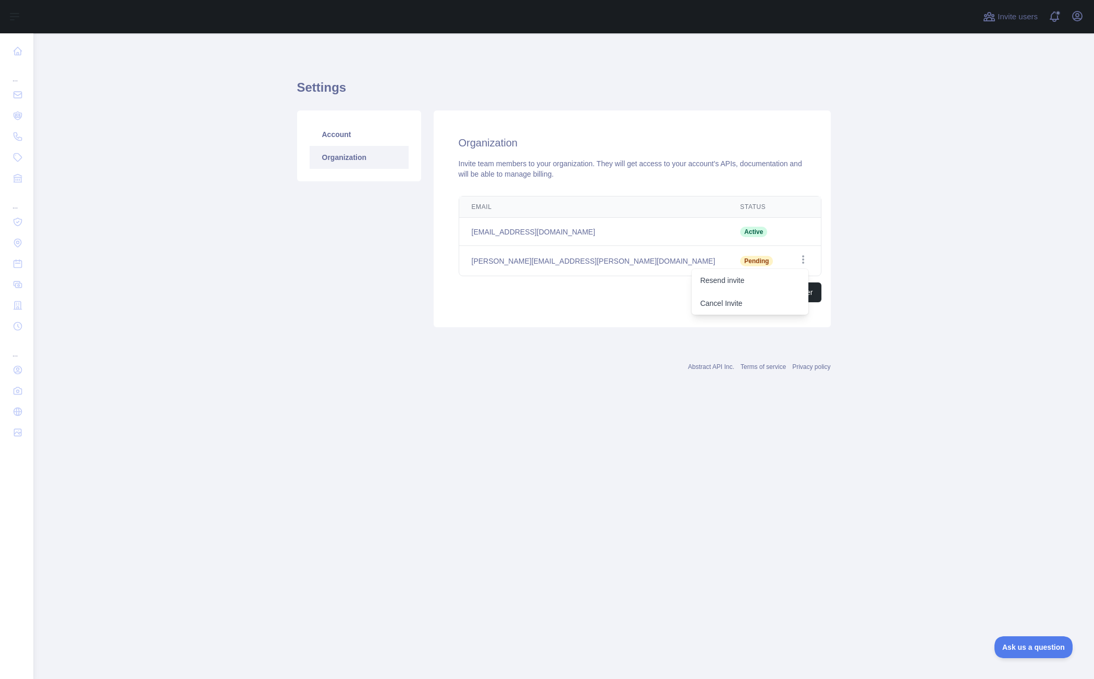
click at [558, 304] on div "Email Status Edit min.liu@zigaflow.com Active tim.randall@zigaflow.com Pending …" at bounding box center [640, 249] width 397 height 115
click at [838, 260] on main "Settings Account Organization Organization Invite team members to your organiza…" at bounding box center [563, 356] width 1061 height 646
click at [596, 287] on div "Invite new user" at bounding box center [640, 293] width 363 height 20
click at [602, 270] on td "tim.randall@zigaflow.com" at bounding box center [593, 261] width 269 height 30
click at [390, 289] on div "Account Organization" at bounding box center [359, 219] width 137 height 217
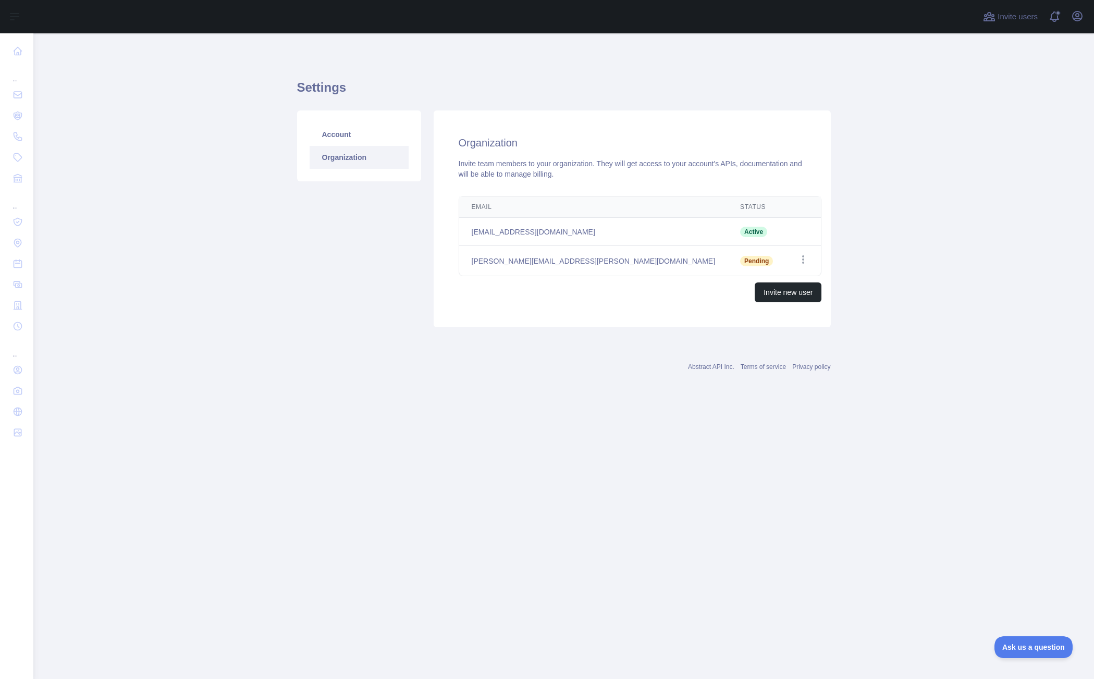
click at [511, 52] on div "Settings Account Organization Organization Invite team members to your organiza…" at bounding box center [564, 218] width 534 height 371
click at [798, 260] on icon "button" at bounding box center [803, 259] width 10 height 10
click at [752, 275] on button "Resend invite" at bounding box center [750, 280] width 117 height 19
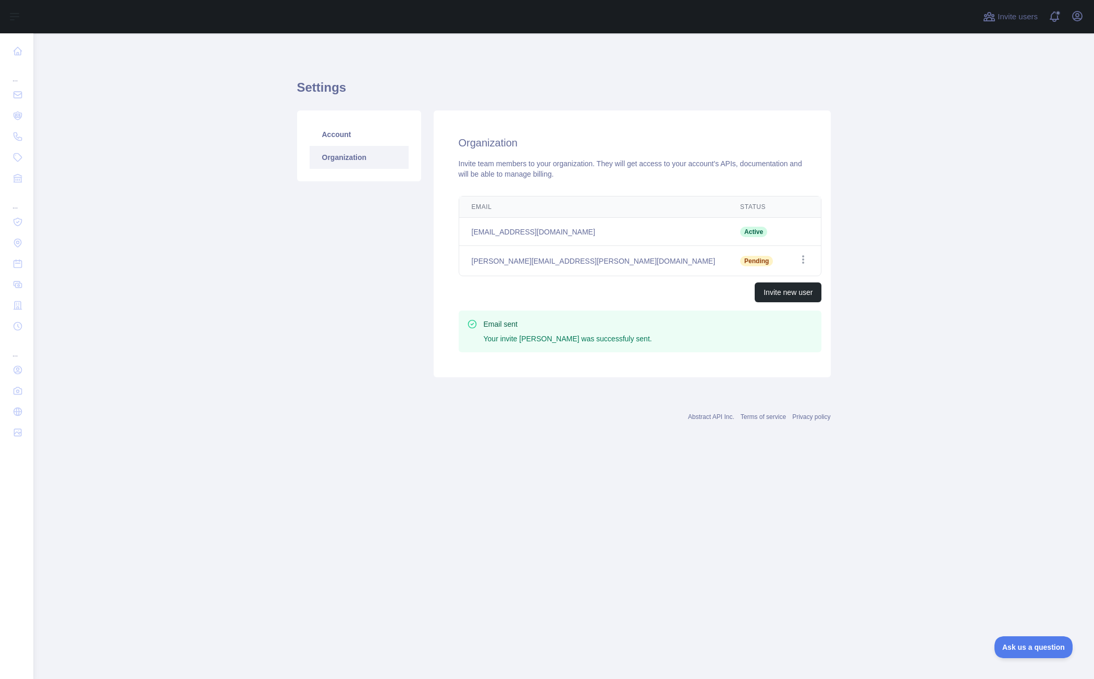
click at [584, 287] on div "Invite new user" at bounding box center [640, 293] width 363 height 20
click at [565, 262] on td "tim.randall@zigaflow.com" at bounding box center [593, 261] width 269 height 30
click at [728, 267] on td "Pending" at bounding box center [757, 261] width 58 height 30
click at [589, 271] on td "tim.randall@zigaflow.com" at bounding box center [593, 261] width 269 height 30
click at [347, 138] on link "Account" at bounding box center [359, 134] width 99 height 23
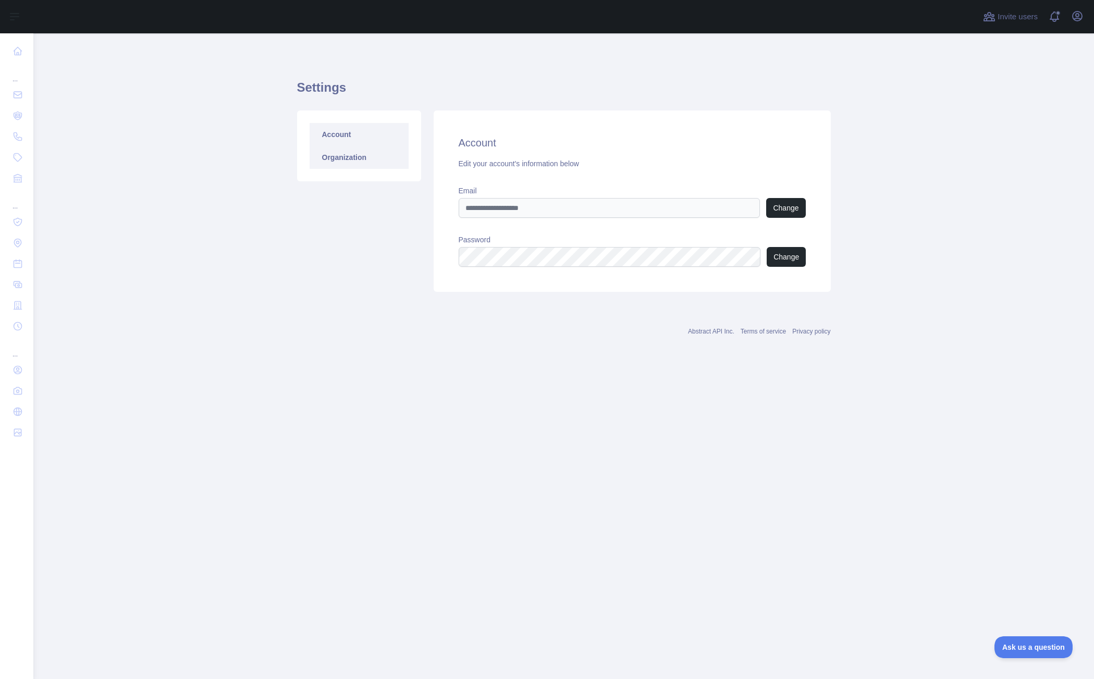
click at [349, 152] on link "Organization" at bounding box center [359, 157] width 99 height 23
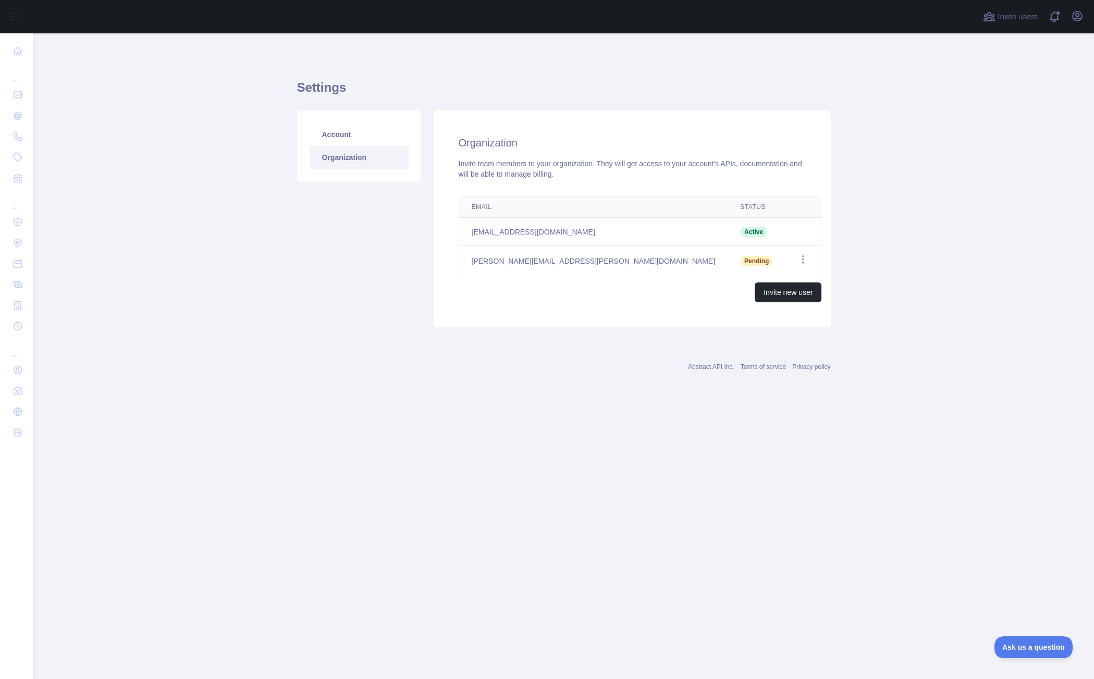
click at [357, 255] on div "Account Organization" at bounding box center [359, 219] width 137 height 217
click at [345, 305] on div "Account Organization" at bounding box center [359, 219] width 137 height 217
click at [176, 234] on main "Settings Account Organization Organization Invite team members to your organiza…" at bounding box center [563, 356] width 1061 height 646
click at [194, 203] on main "Settings Account Organization Organization Invite team members to your organiza…" at bounding box center [563, 356] width 1061 height 646
click at [179, 102] on main "Settings Account Organization Organization Invite team members to your organiza…" at bounding box center [563, 356] width 1061 height 646
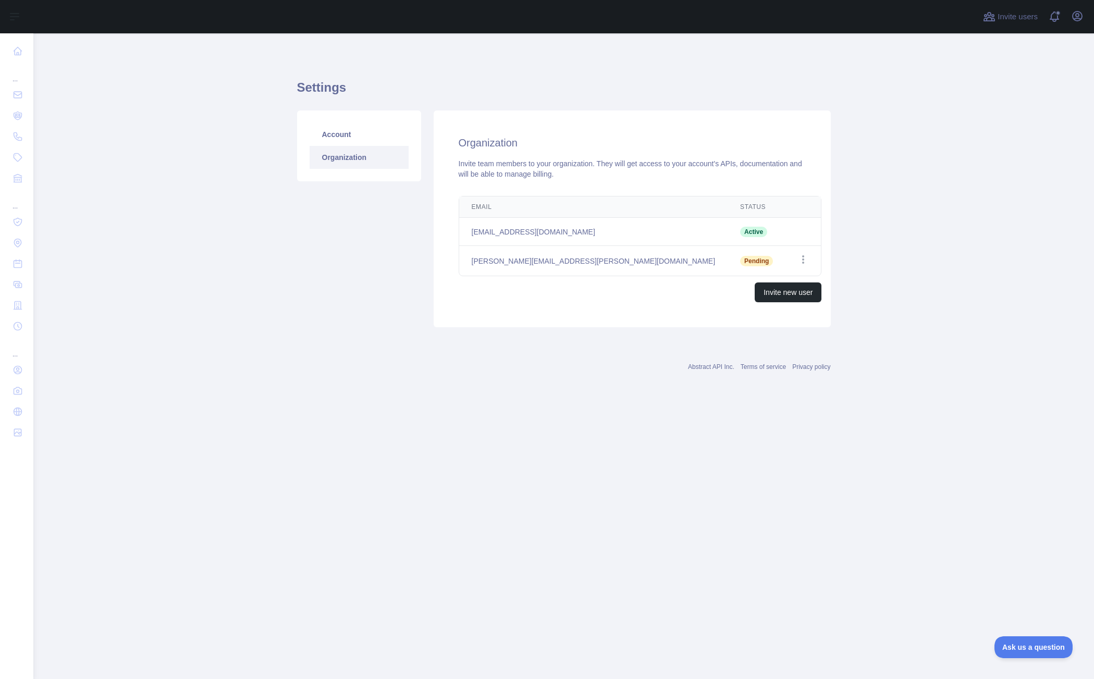
click at [191, 73] on main "Settings Account Organization Organization Invite team members to your organiza…" at bounding box center [563, 356] width 1061 height 646
click at [234, 85] on main "Settings Account Organization Organization Invite team members to your organiza…" at bounding box center [563, 356] width 1061 height 646
click at [255, 162] on main "Settings Account Organization Organization Invite team members to your organiza…" at bounding box center [563, 356] width 1061 height 646
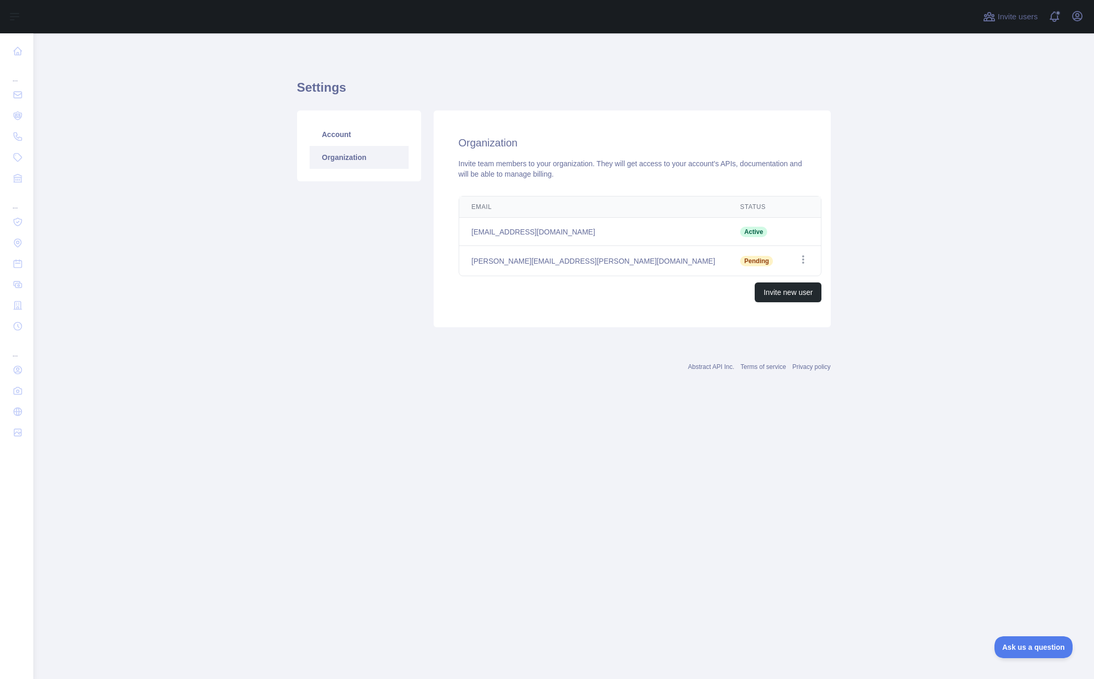
click at [132, 189] on main "Settings Account Organization Organization Invite team members to your organiza…" at bounding box center [563, 356] width 1061 height 646
click at [248, 366] on main "Settings Account Organization Organization Invite team members to your organiza…" at bounding box center [563, 356] width 1061 height 646
click at [249, 374] on main "Settings Account Organization Organization Invite team members to your organiza…" at bounding box center [563, 356] width 1061 height 646
click at [468, 54] on div "Settings Account Organization Organization Invite team members to your organiza…" at bounding box center [564, 218] width 534 height 371
click at [425, 60] on div "Settings Account Organization Organization Invite team members to your organiza…" at bounding box center [564, 200] width 534 height 284
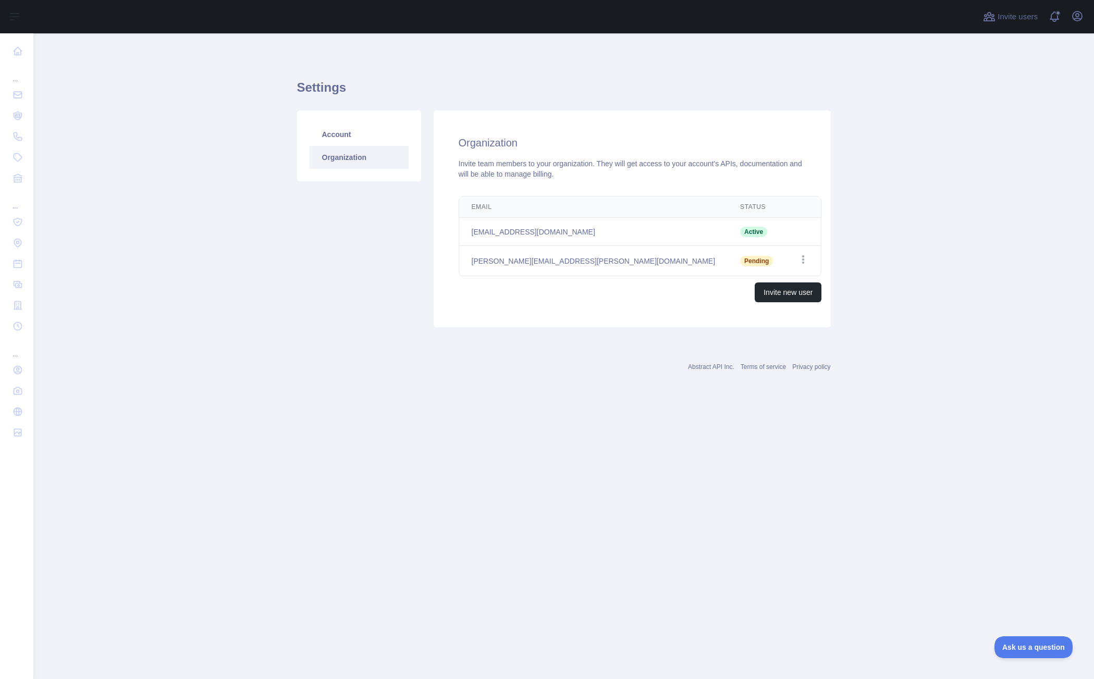
click at [561, 91] on h1 "Settings" at bounding box center [564, 91] width 534 height 25
click at [580, 89] on h1 "Settings" at bounding box center [564, 91] width 534 height 25
